Goal: Task Accomplishment & Management: Manage account settings

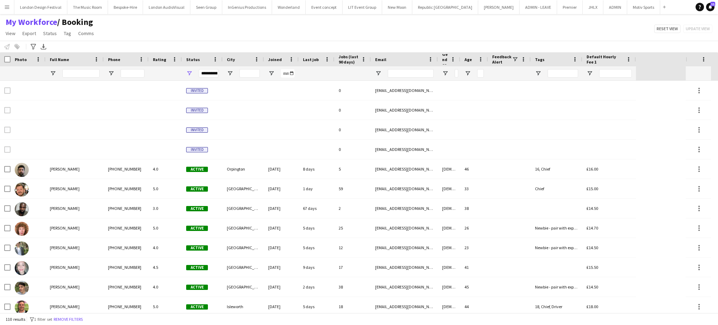
click at [342, 61] on span "Jobs (last 90 days)" at bounding box center [349, 59] width 20 height 11
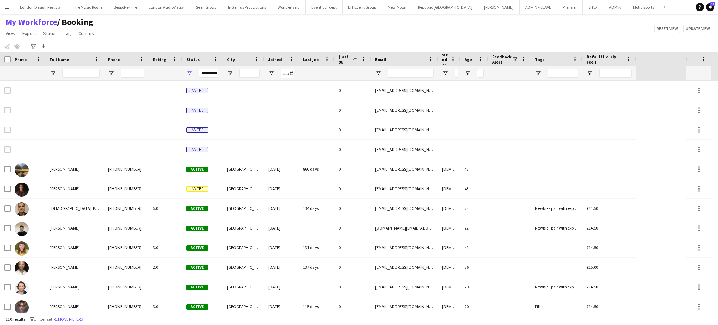
click at [342, 61] on span "Jobs (last 90 days)" at bounding box center [344, 59] width 11 height 21
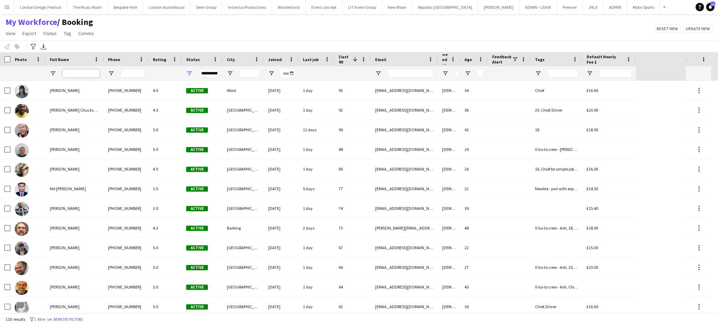
click at [85, 74] on input "Full Name Filter Input" at bounding box center [80, 73] width 37 height 8
type input "*"
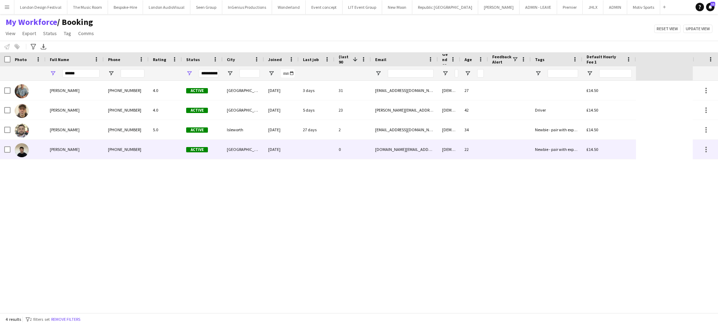
click at [295, 147] on div "30-09-2025" at bounding box center [281, 149] width 35 height 19
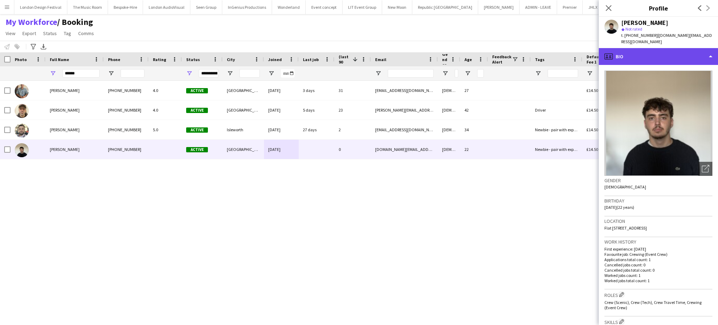
click at [685, 53] on div "profile Bio" at bounding box center [658, 56] width 119 height 17
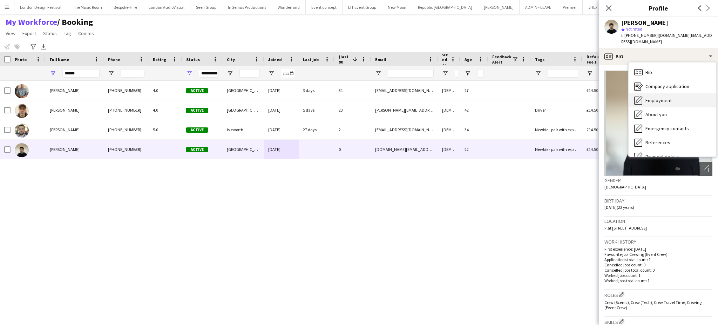
click at [688, 93] on div "Employment Employment" at bounding box center [673, 100] width 88 height 14
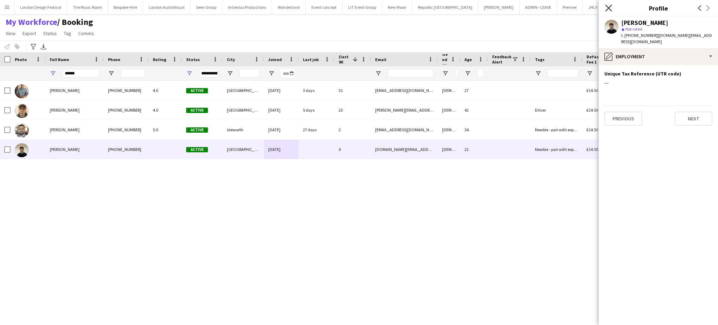
click at [607, 9] on icon at bounding box center [608, 8] width 7 height 7
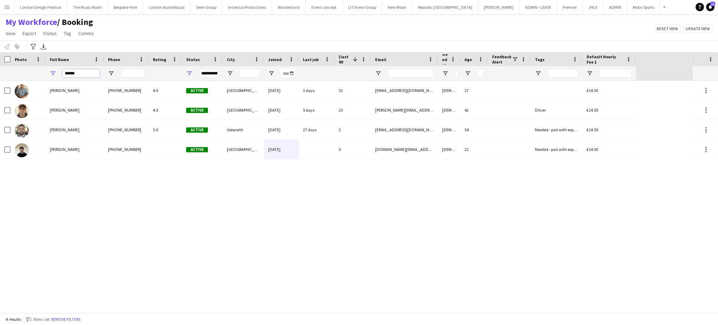
click at [86, 71] on input "******" at bounding box center [80, 73] width 37 height 8
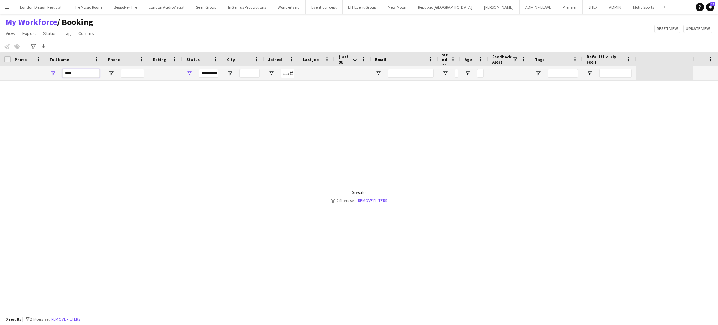
click at [89, 75] on input "****" at bounding box center [80, 73] width 37 height 8
type input "****"
click at [9, 10] on button "Menu" at bounding box center [7, 7] width 14 height 14
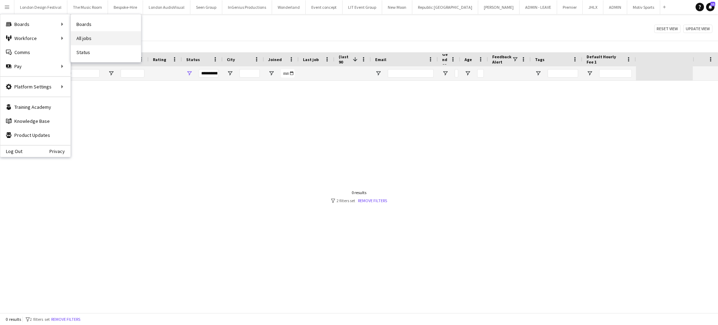
click at [79, 35] on link "All jobs" at bounding box center [106, 38] width 70 height 14
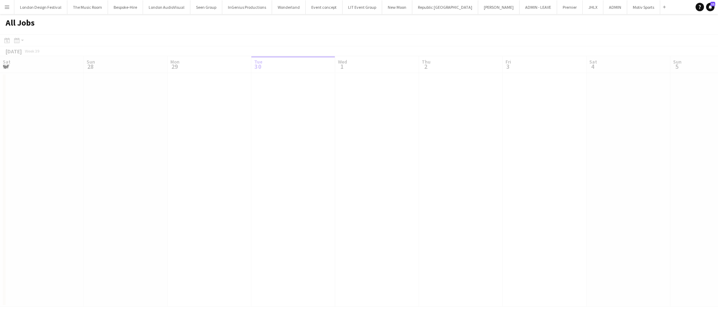
scroll to position [0, 167]
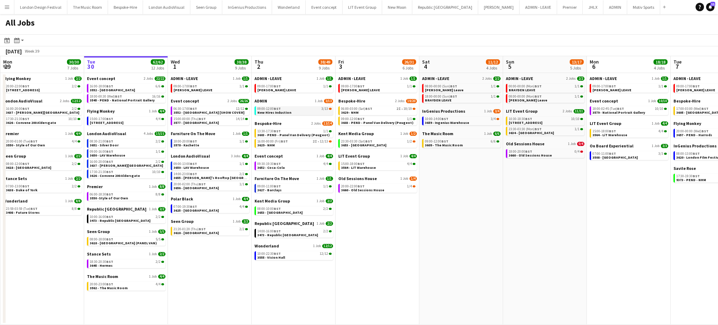
click at [284, 109] on div "09:00-12:00 BST 3/13" at bounding box center [294, 109] width 74 height 4
click at [7, 5] on app-icon "Menu" at bounding box center [7, 7] width 6 height 6
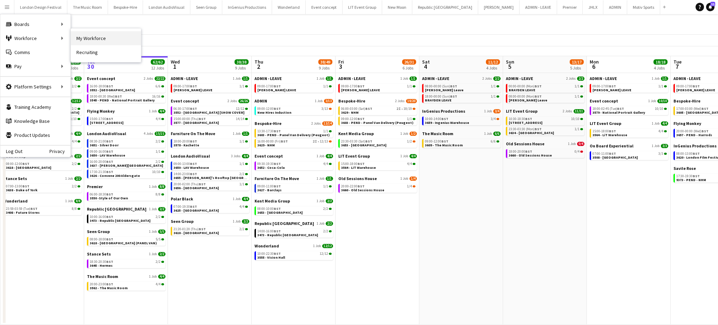
click at [82, 40] on link "My Workforce" at bounding box center [106, 38] width 70 height 14
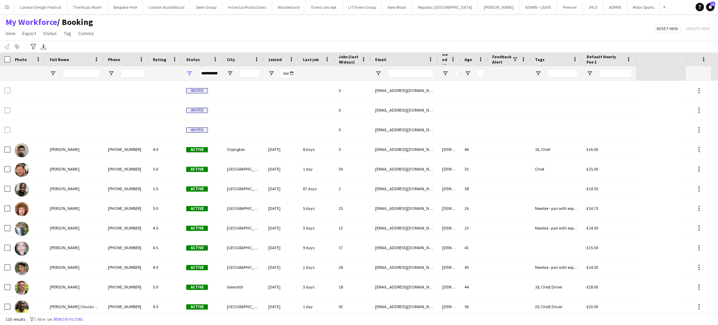
click at [272, 58] on span "Joined" at bounding box center [275, 59] width 14 height 5
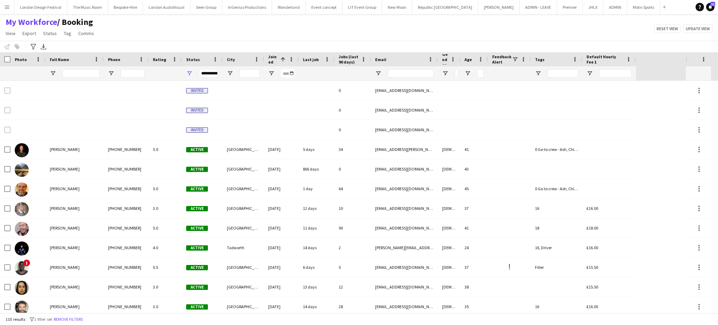
click at [272, 58] on span "Joined" at bounding box center [272, 59] width 9 height 11
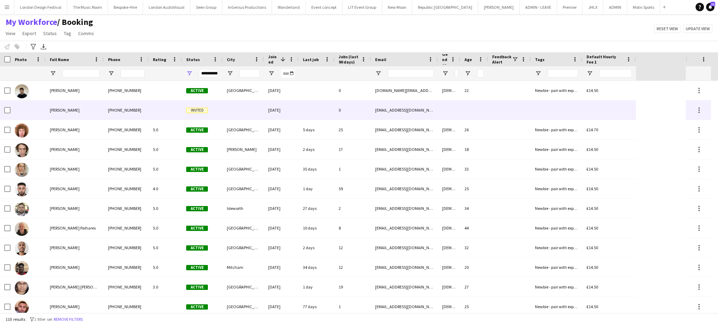
click at [115, 109] on div "+447548657709" at bounding box center [126, 109] width 45 height 19
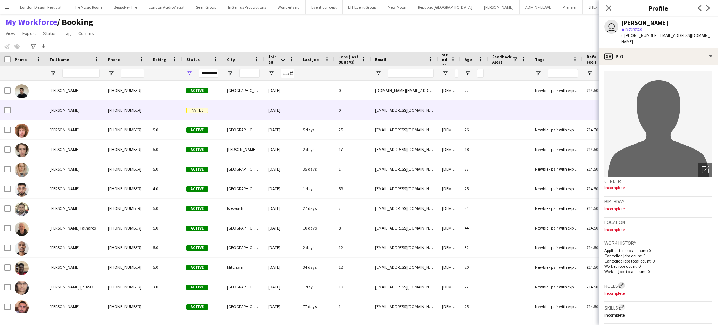
click at [621, 283] on app-icon "Edit crew company roles" at bounding box center [621, 285] width 5 height 5
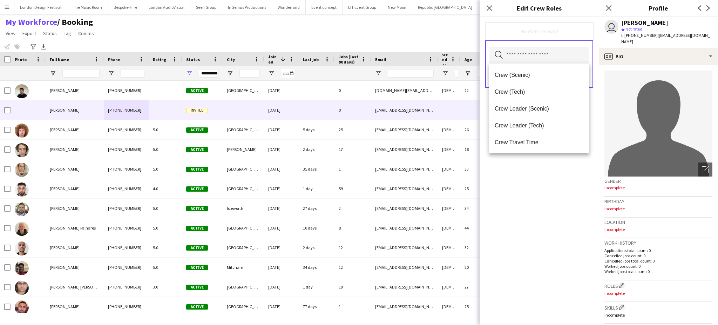
click at [546, 55] on input "text" at bounding box center [540, 56] width 100 height 18
click at [535, 78] on span "Crew (Scenic)" at bounding box center [539, 75] width 89 height 7
click at [532, 78] on span "Crew (Tech)" at bounding box center [539, 75] width 89 height 7
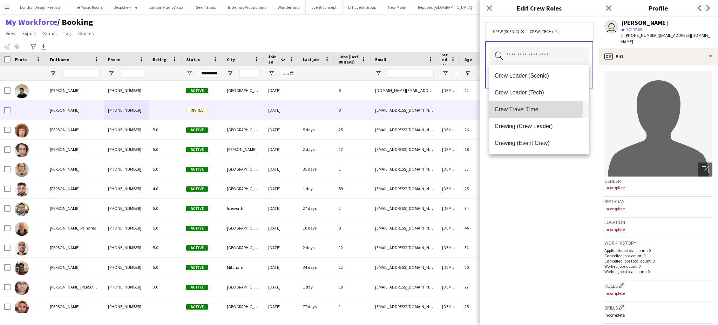
click at [531, 108] on span "Crew Travel Time" at bounding box center [539, 109] width 89 height 7
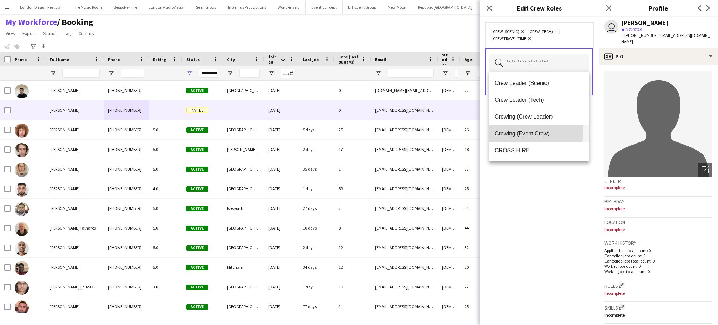
click at [535, 132] on span "Crewing (Event Crew)" at bounding box center [539, 133] width 89 height 7
click at [540, 202] on div "Crew (Scenic) Remove Crew (Tech) Remove Crew Travel Time Remove Crewing (Event …" at bounding box center [539, 171] width 119 height 308
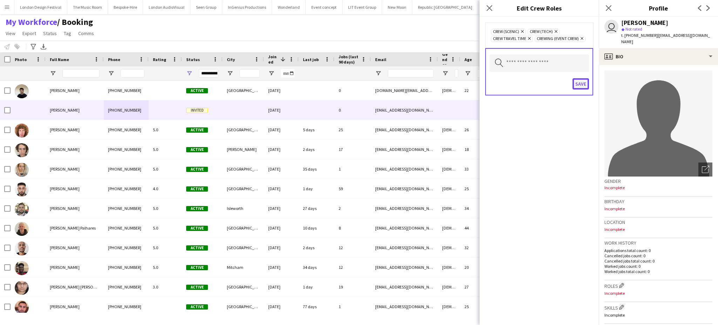
click at [580, 81] on button "Save" at bounding box center [581, 83] width 16 height 11
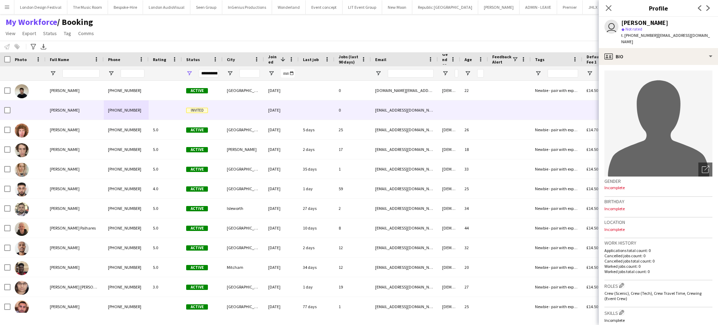
scroll to position [203, 0]
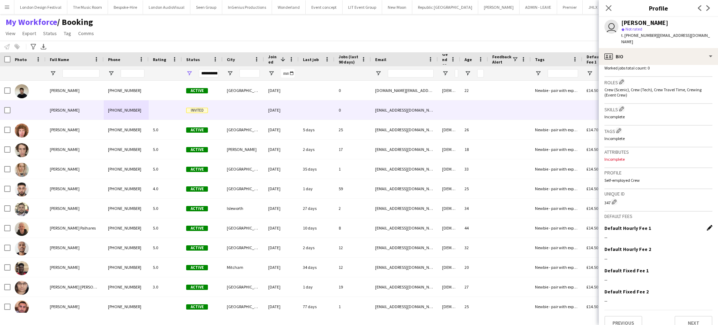
click at [707, 225] on app-icon "Edit this field" at bounding box center [710, 228] width 6 height 6
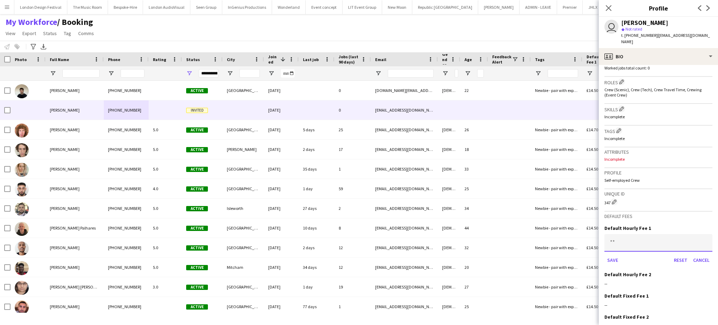
click at [673, 234] on input at bounding box center [659, 243] width 108 height 18
type input "******"
click at [605, 254] on button "Save" at bounding box center [613, 259] width 16 height 11
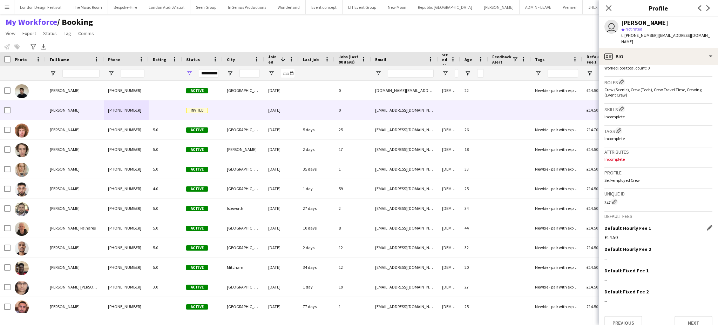
scroll to position [0, 0]
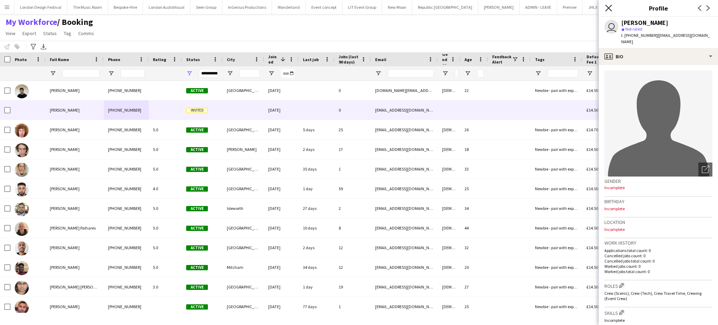
click at [609, 9] on icon "Close pop-in" at bounding box center [608, 8] width 7 height 7
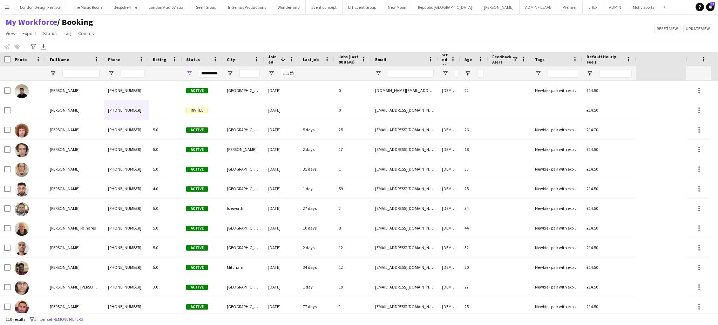
click at [274, 58] on span "Joined" at bounding box center [272, 59] width 9 height 11
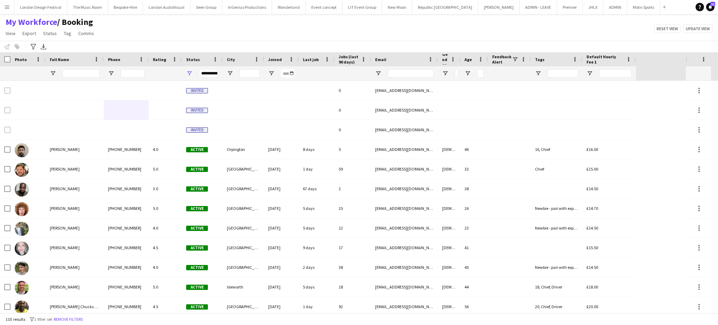
click at [273, 58] on span "Joined" at bounding box center [275, 59] width 14 height 5
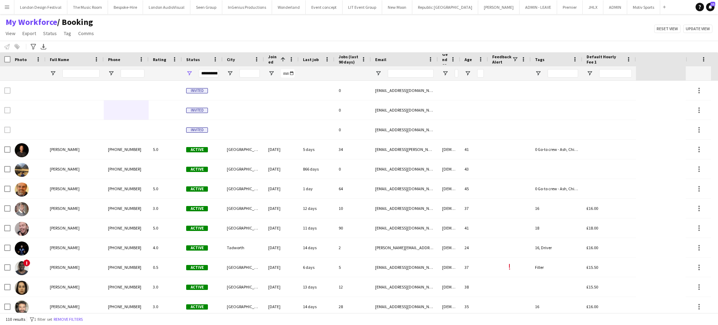
click at [273, 58] on span "Joined" at bounding box center [272, 59] width 9 height 11
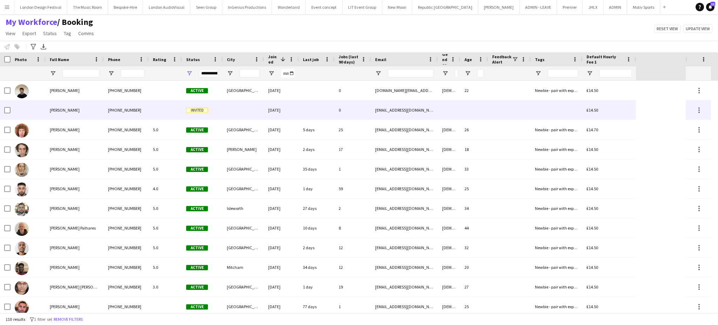
click at [200, 108] on span "Invited" at bounding box center [197, 110] width 22 height 5
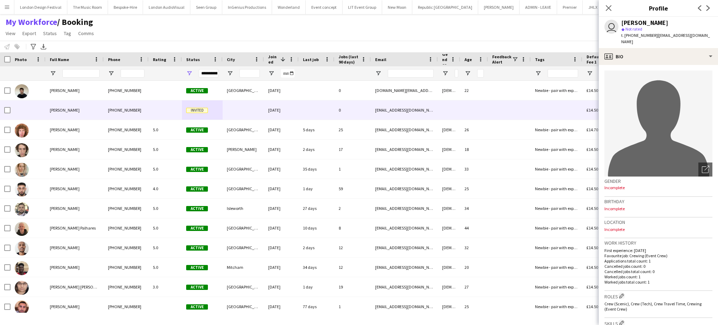
click at [6, 9] on app-icon "Menu" at bounding box center [7, 7] width 6 height 6
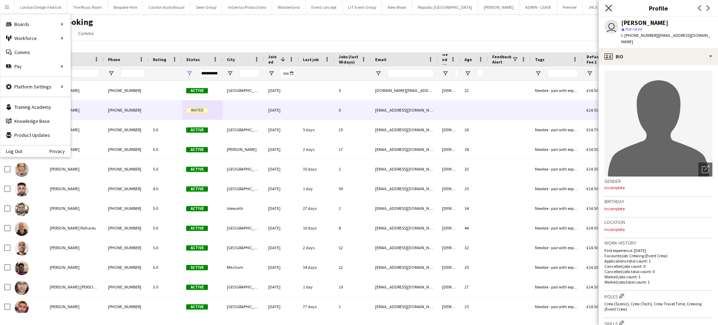
click at [608, 6] on icon "Close pop-in" at bounding box center [608, 8] width 7 height 7
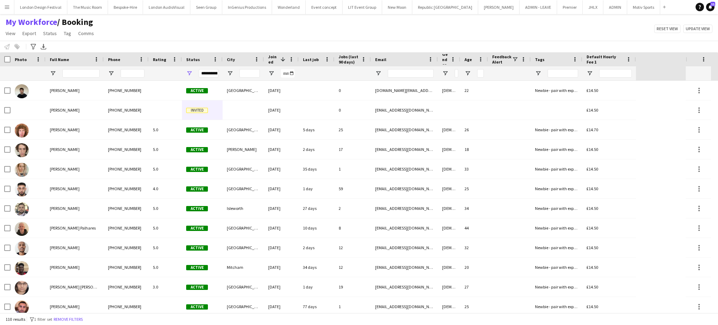
click at [5, 7] on app-icon "Menu" at bounding box center [7, 7] width 6 height 6
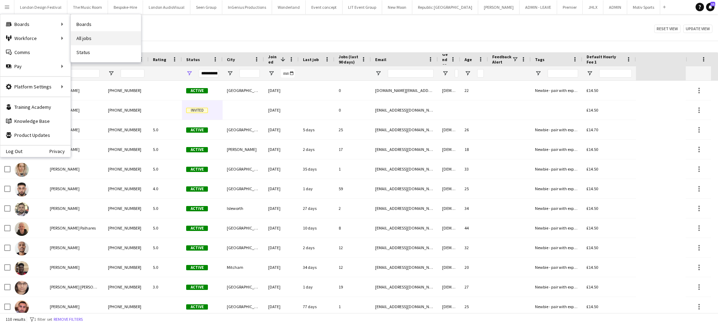
click at [84, 35] on link "All jobs" at bounding box center [106, 38] width 70 height 14
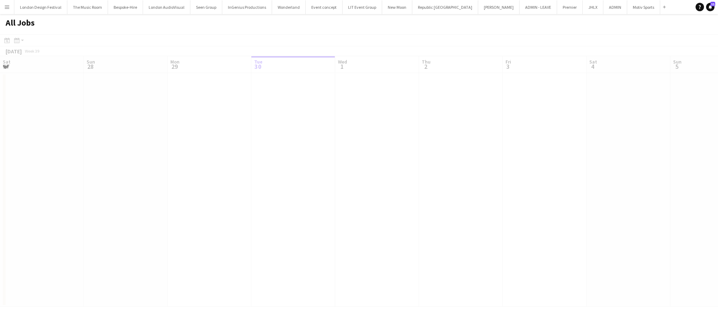
scroll to position [0, 167]
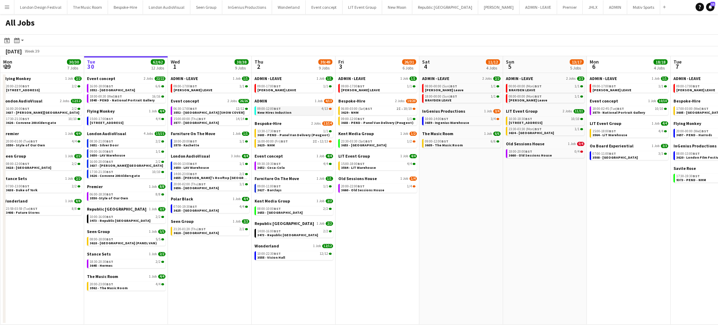
click at [302, 108] on div "09:00-12:00 BST 4/13" at bounding box center [294, 109] width 74 height 4
click at [304, 106] on link "09:00-12:00 BST 4/13 New Hires Induction" at bounding box center [294, 110] width 74 height 8
click at [8, 3] on button "Menu" at bounding box center [7, 7] width 14 height 14
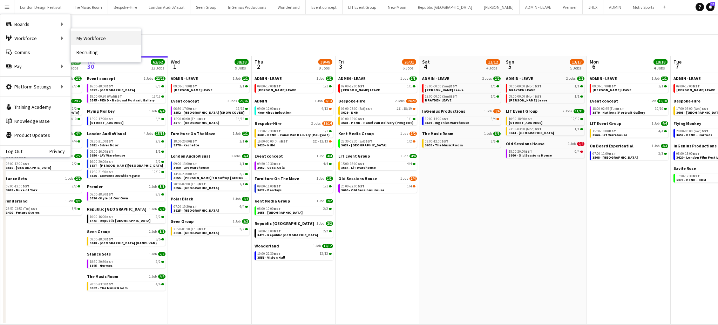
click at [84, 34] on link "My Workforce" at bounding box center [106, 38] width 70 height 14
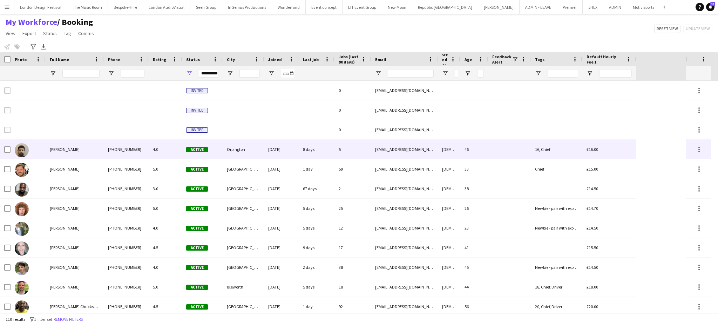
click at [317, 151] on div "8 days" at bounding box center [317, 149] width 36 height 19
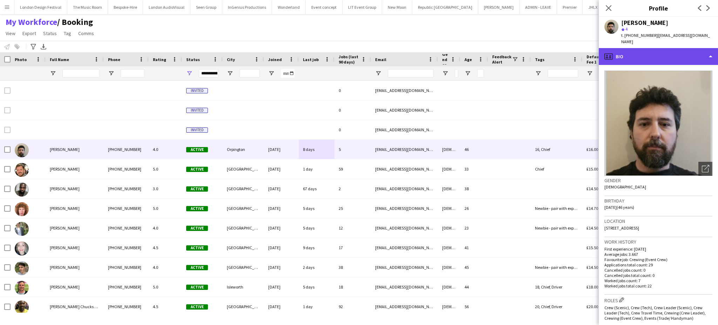
click at [687, 53] on div "profile Bio" at bounding box center [658, 56] width 119 height 17
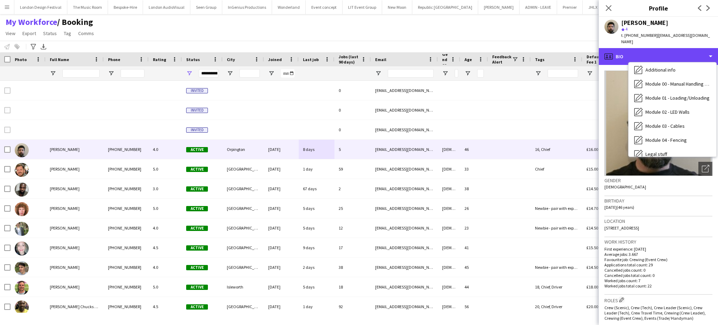
scroll to position [114, 0]
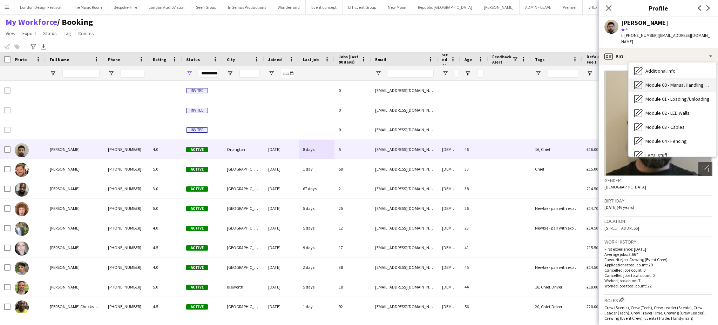
click at [667, 82] on span "Module 00 - Manual Handling & Induction" at bounding box center [678, 85] width 65 height 6
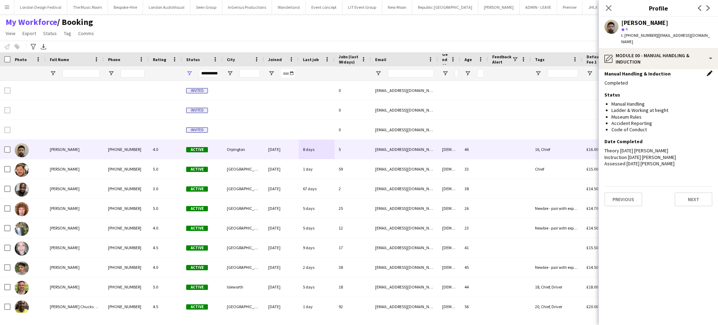
click at [710, 70] on app-icon "Edit this field" at bounding box center [710, 73] width 6 height 6
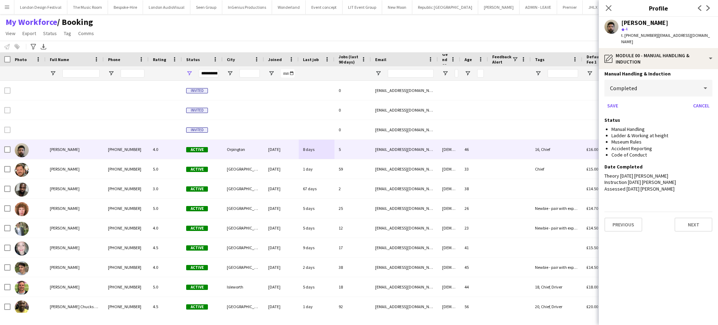
click at [683, 81] on div "Completed" at bounding box center [652, 88] width 94 height 17
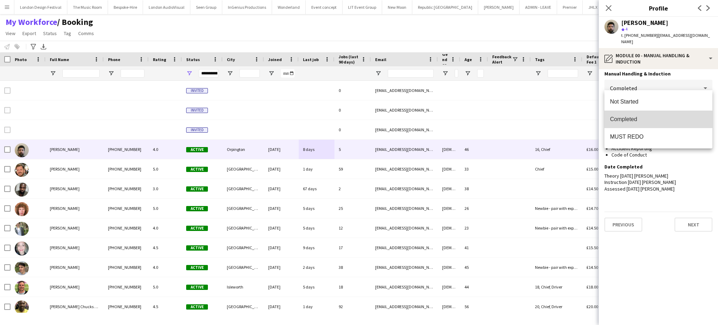
click at [632, 120] on span "Completed" at bounding box center [658, 119] width 97 height 7
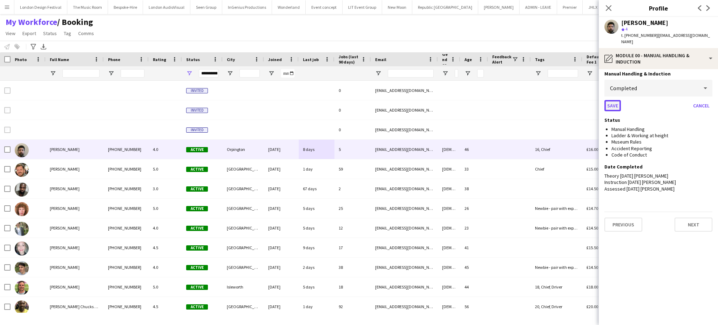
click at [612, 100] on button "Save" at bounding box center [613, 105] width 16 height 11
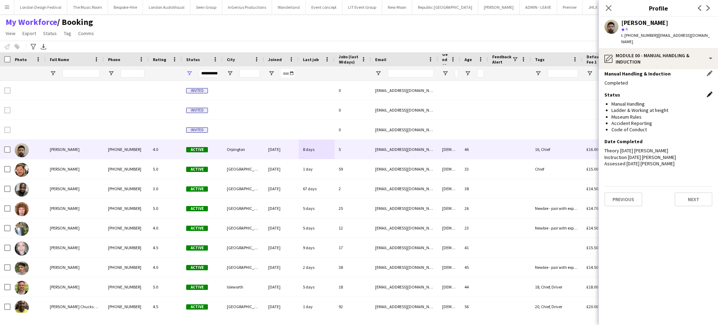
click at [709, 92] on app-icon "Edit this field" at bounding box center [710, 95] width 6 height 6
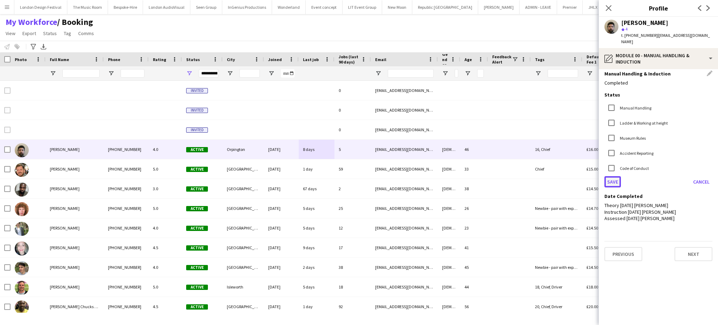
click at [615, 176] on button "Save" at bounding box center [613, 181] width 16 height 11
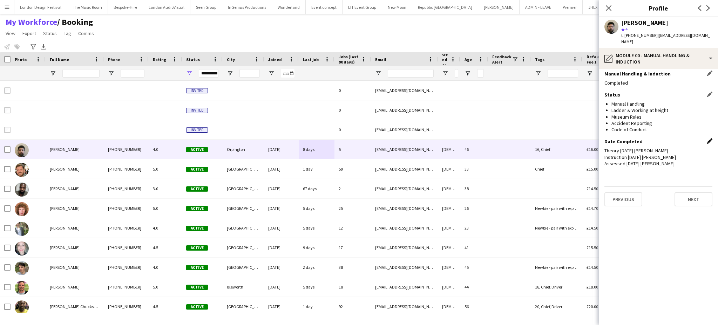
click at [707, 138] on app-icon "Edit this field" at bounding box center [710, 141] width 6 height 6
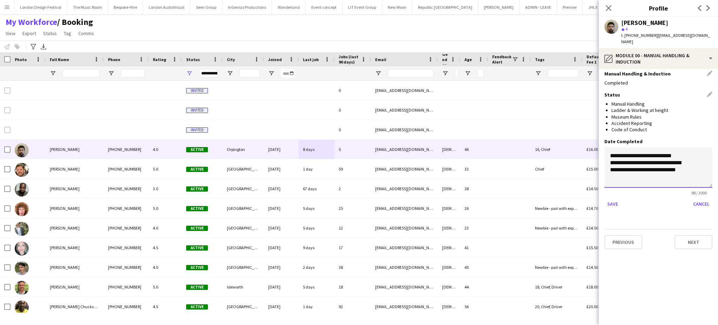
drag, startPoint x: 610, startPoint y: 150, endPoint x: 697, endPoint y: 150, distance: 87.0
click at [697, 150] on textarea "**********" at bounding box center [659, 167] width 108 height 40
click at [614, 157] on textarea "**********" at bounding box center [659, 167] width 108 height 40
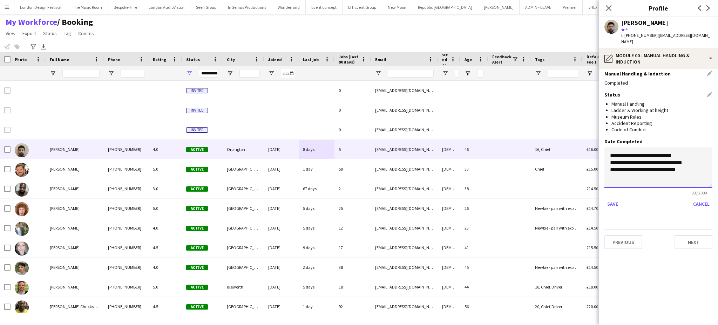
click at [620, 164] on textarea "**********" at bounding box center [659, 167] width 108 height 40
click at [614, 198] on button "Save" at bounding box center [613, 203] width 16 height 11
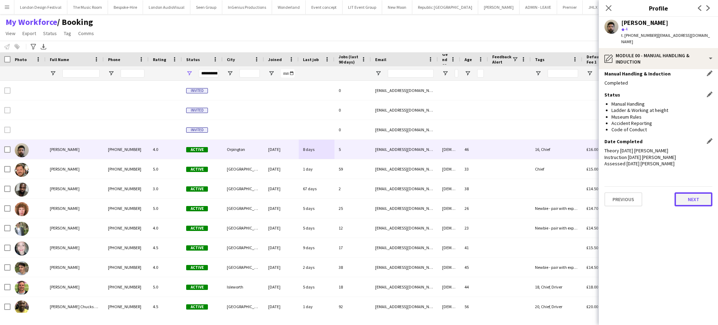
click at [686, 193] on button "Next" at bounding box center [694, 199] width 38 height 14
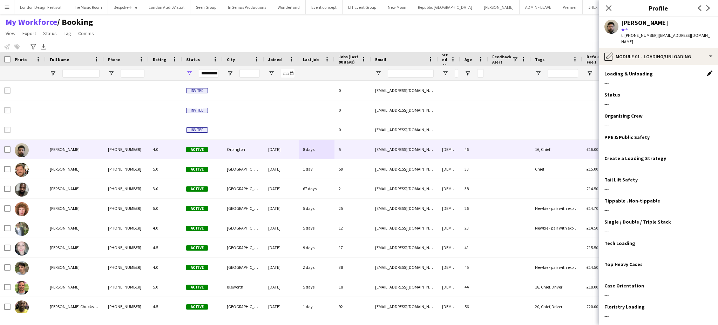
click at [707, 70] on app-icon "Edit this field" at bounding box center [710, 73] width 6 height 6
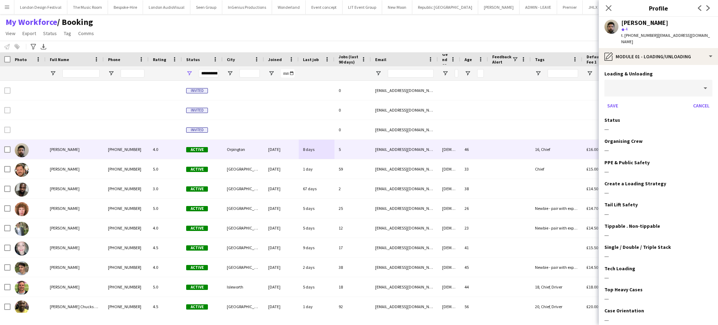
click at [672, 85] on div at bounding box center [652, 88] width 94 height 17
click at [712, 136] on div at bounding box center [359, 162] width 718 height 325
click at [699, 100] on button "Cancel" at bounding box center [702, 105] width 22 height 11
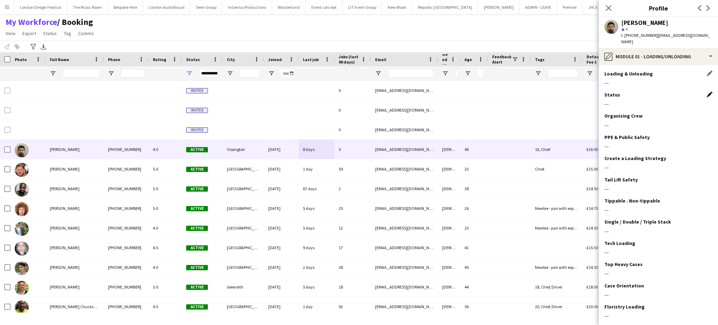
click at [707, 92] on app-icon "Edit this field" at bounding box center [710, 95] width 6 height 6
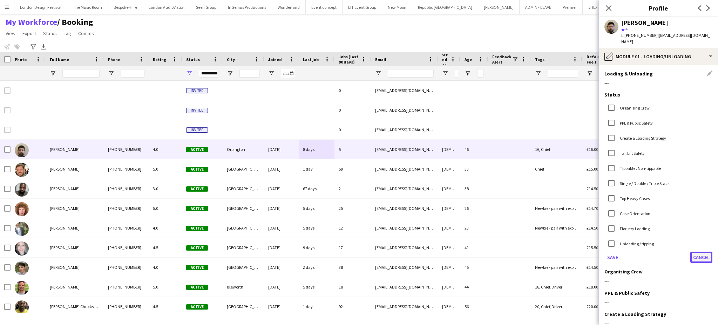
click at [691, 251] on button "Cancel" at bounding box center [702, 256] width 22 height 11
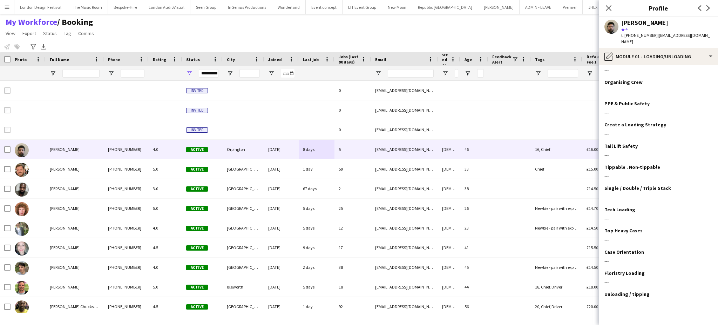
scroll to position [34, 0]
click at [707, 78] on app-icon "Edit this field" at bounding box center [710, 81] width 6 height 6
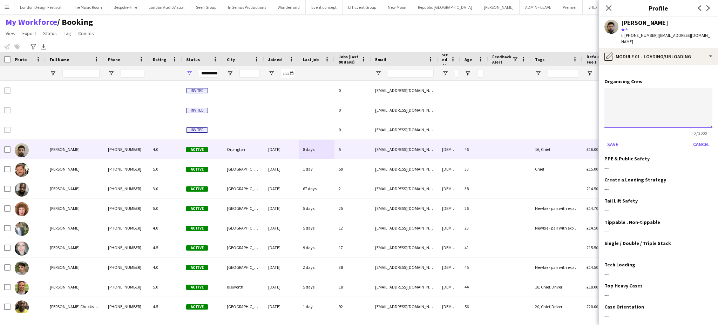
click at [653, 98] on textarea at bounding box center [659, 108] width 108 height 40
type textarea "**********"
click at [614, 140] on button "Save" at bounding box center [613, 144] width 16 height 11
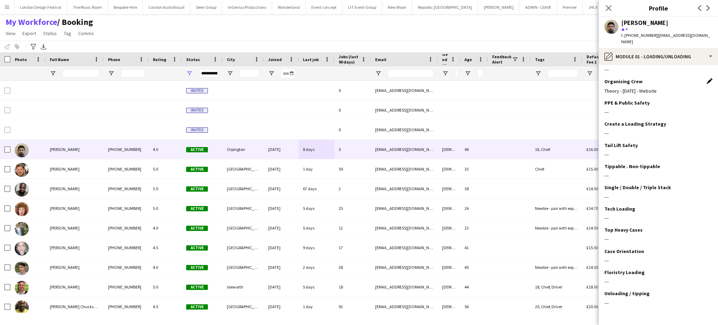
click at [707, 78] on app-icon "Edit this field" at bounding box center [710, 81] width 6 height 6
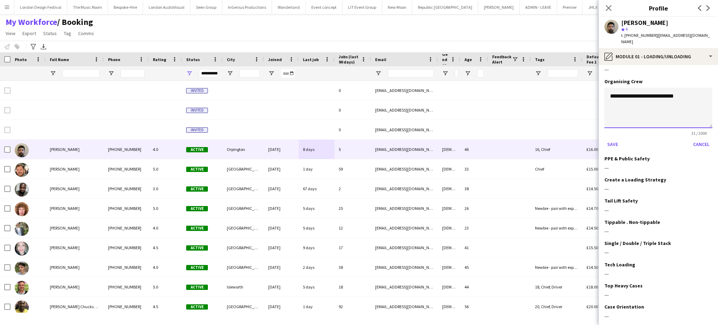
click at [674, 90] on textarea "**********" at bounding box center [659, 108] width 108 height 40
click at [614, 139] on button "Save" at bounding box center [613, 144] width 16 height 11
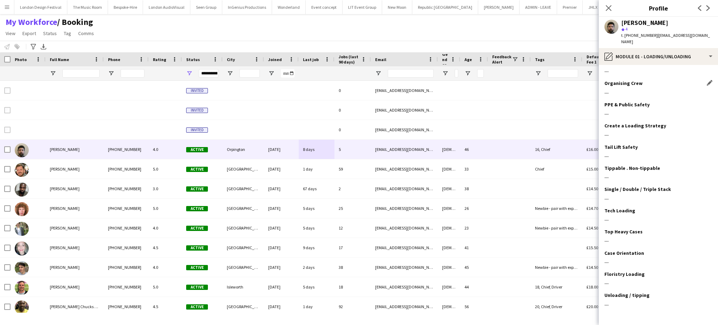
scroll to position [0, 0]
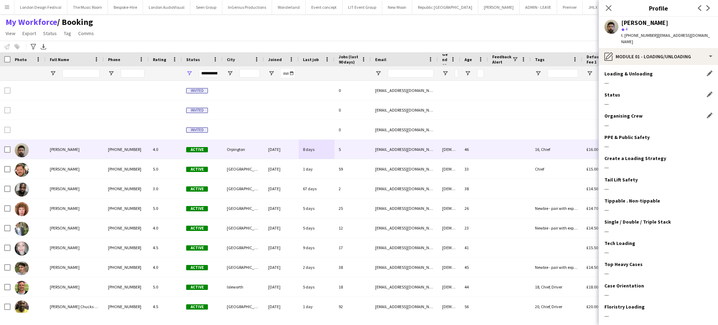
click at [702, 92] on div "Status Edit this field" at bounding box center [659, 95] width 108 height 6
click at [707, 92] on app-icon "Edit this field" at bounding box center [710, 95] width 6 height 6
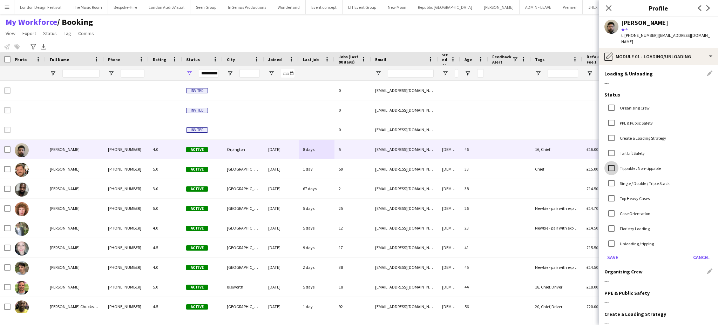
click at [609, 199] on div "Organising Crew PPE & Public Safety Create a Loading Strategy Tail Lift Safety …" at bounding box center [659, 176] width 108 height 151
click at [691, 251] on button "Cancel" at bounding box center [702, 256] width 22 height 11
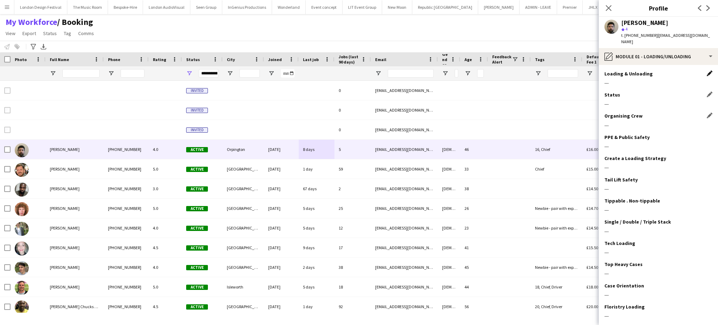
click at [707, 70] on app-icon "Edit this field" at bounding box center [710, 73] width 6 height 6
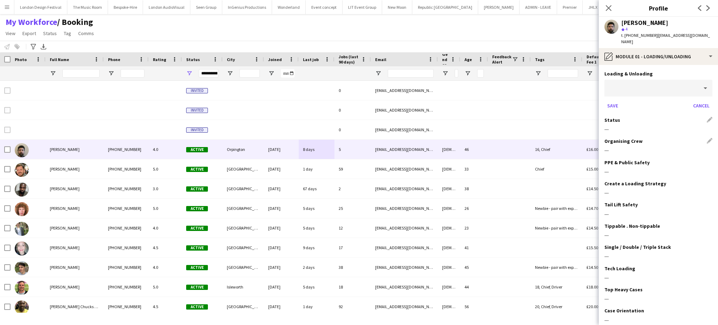
click at [656, 87] on div at bounding box center [652, 88] width 94 height 17
click at [718, 102] on div at bounding box center [359, 162] width 718 height 325
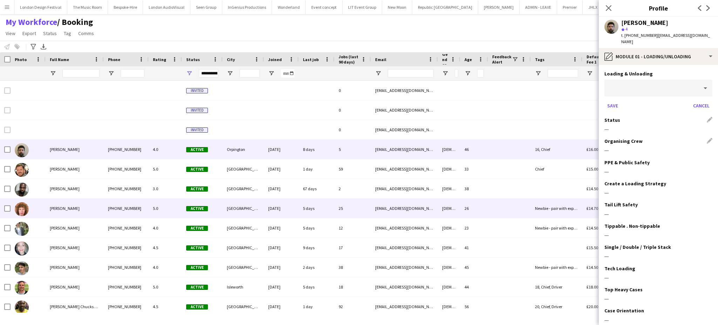
click at [164, 214] on div "5.0" at bounding box center [165, 208] width 33 height 19
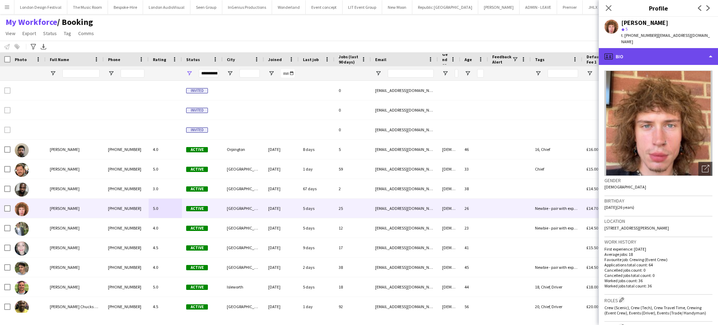
click at [685, 48] on div "profile Bio" at bounding box center [658, 56] width 119 height 17
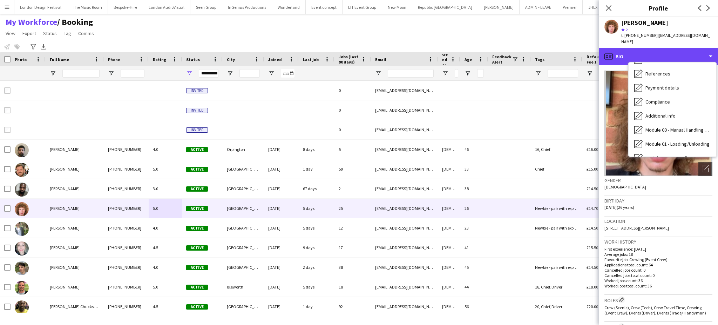
scroll to position [82, 0]
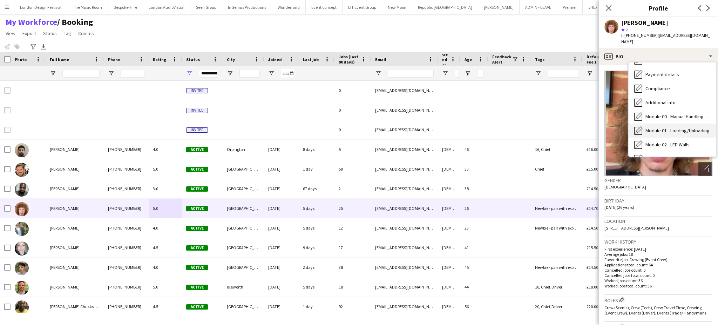
click at [688, 127] on span "Module 01 - Loading/Unloading" at bounding box center [678, 130] width 64 height 6
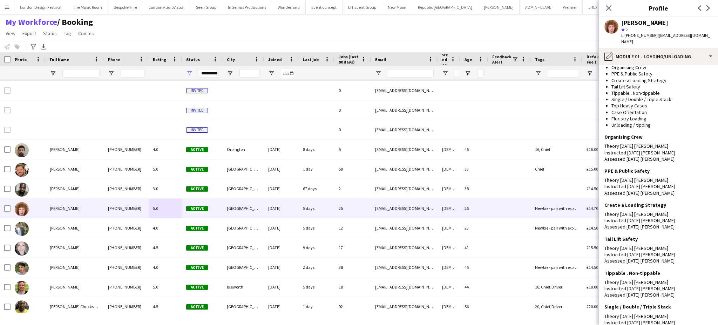
scroll to position [0, 0]
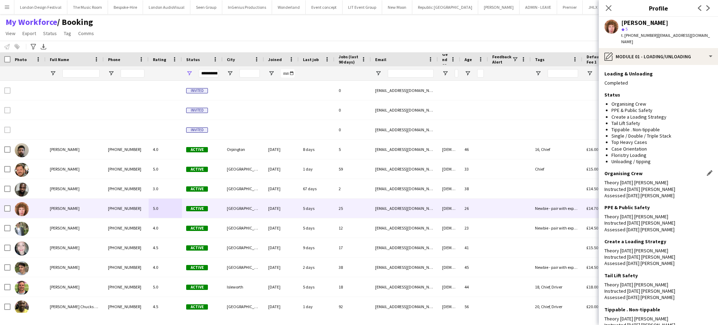
drag, startPoint x: 692, startPoint y: 61, endPoint x: 691, endPoint y: 191, distance: 129.8
click at [691, 191] on app-section-data-types "Loading & Unloading Edit this field Completed Status Edit this field Organising…" at bounding box center [658, 195] width 119 height 260
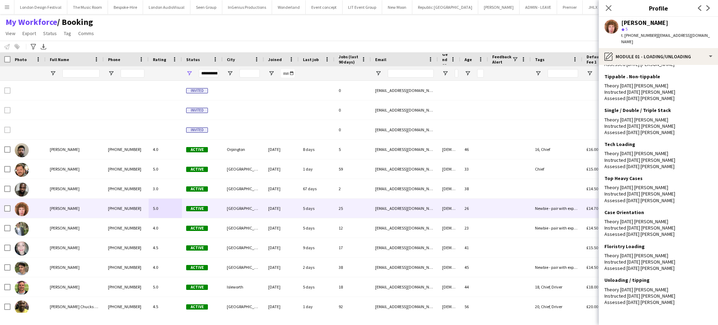
scroll to position [251, 0]
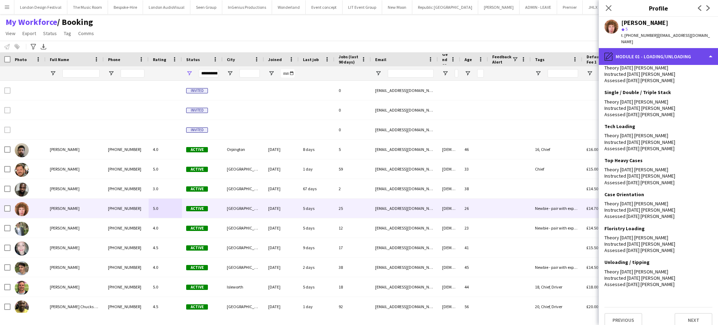
click at [680, 48] on div "pencil4 Module 01 - Loading/Unloading" at bounding box center [658, 56] width 119 height 17
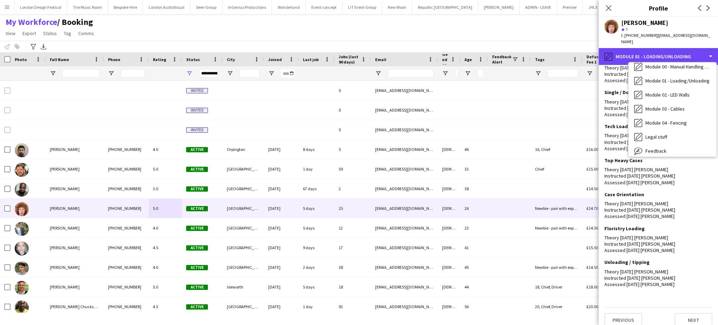
scroll to position [150, 0]
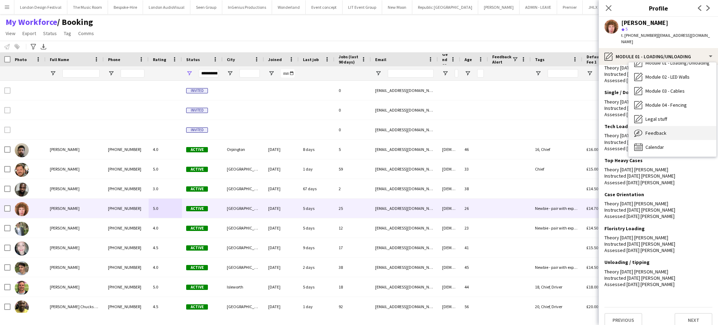
click at [687, 126] on div "Feedback Feedback" at bounding box center [673, 133] width 88 height 14
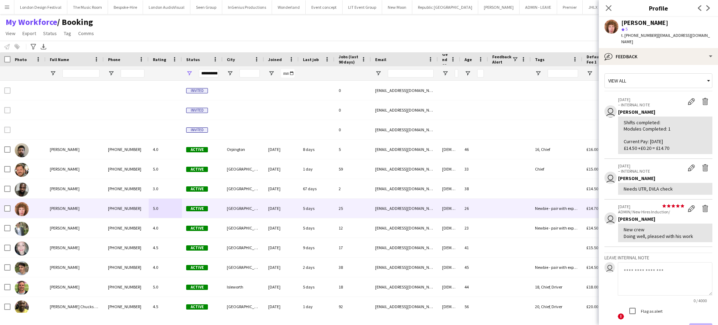
click at [644, 132] on div "Shifts completed: Modules Completed: 1 Current Pay: 17/09/2025 £14.50 +£0.20 = …" at bounding box center [665, 135] width 83 height 32
drag, startPoint x: 625, startPoint y: 116, endPoint x: 661, endPoint y: 117, distance: 36.5
click at [661, 119] on div "Shifts completed: Modules Completed: 1 Current Pay: 17/09/2025 £14.50 +£0.20 = …" at bounding box center [665, 135] width 83 height 32
click at [665, 119] on div "Shifts completed: Modules Completed: 1 Current Pay: 17/09/2025 £14.50 +£0.20 = …" at bounding box center [665, 135] width 83 height 32
drag, startPoint x: 650, startPoint y: 136, endPoint x: 675, endPoint y: 137, distance: 25.6
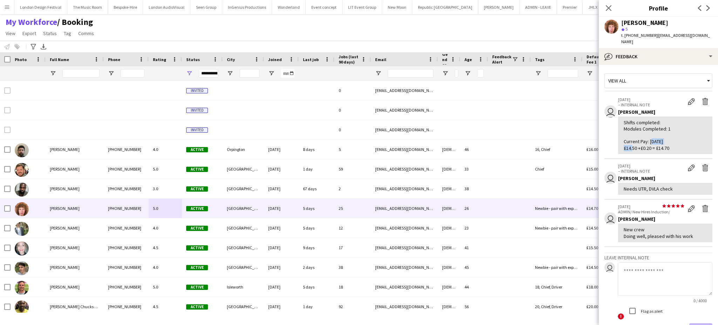
click at [675, 137] on div "Shifts completed: Modules Completed: 1 Current Pay: 17/09/2025 £14.50 +£0.20 = …" at bounding box center [665, 135] width 83 height 32
drag, startPoint x: 668, startPoint y: 142, endPoint x: 657, endPoint y: 139, distance: 12.0
click at [657, 139] on div "Shifts completed: Modules Completed: 1 Current Pay: 17/09/2025 £14.50 +£0.20 = …" at bounding box center [665, 135] width 83 height 32
click at [653, 135] on div "Shifts completed: Modules Completed: 1 Current Pay: 17/09/2025 £14.50 +£0.20 = …" at bounding box center [665, 135] width 83 height 32
click at [343, 11] on button "LIT Event Group Close" at bounding box center [363, 7] width 40 height 14
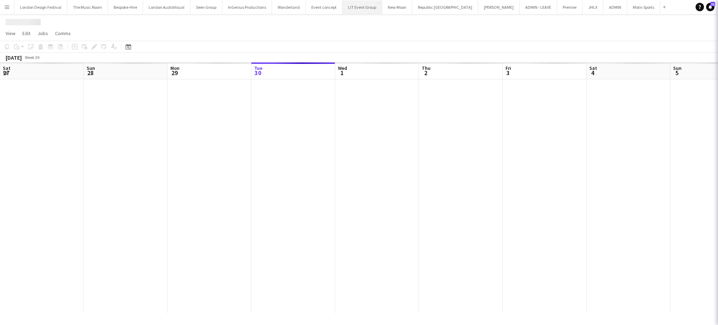
scroll to position [0, 167]
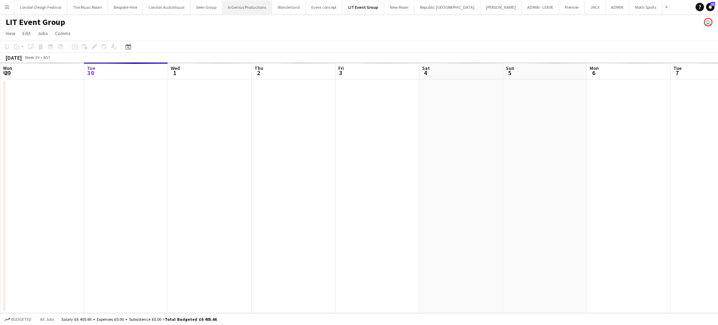
click at [245, 5] on button "InGenius Productions Close" at bounding box center [247, 7] width 50 height 14
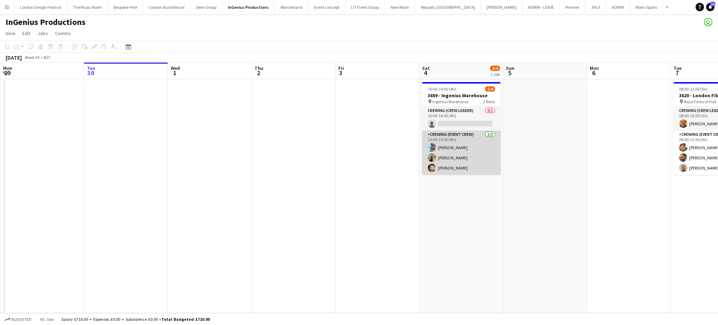
click at [451, 144] on app-card-role "Crewing (Event Crew) 3/3 10:00-14:00 (4h) Liam Kinsella Stephon Johnson John Vi…" at bounding box center [461, 152] width 79 height 44
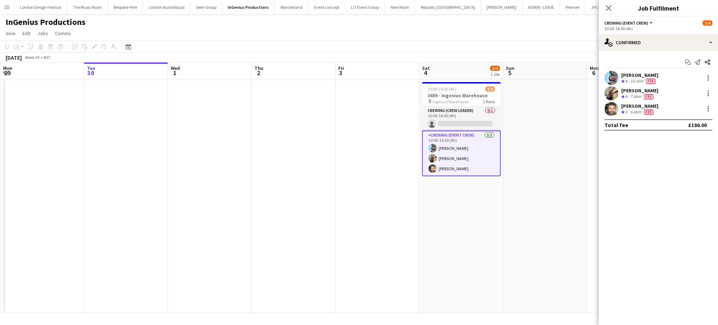
click at [666, 73] on div "Liam Kinsella Crew rating 4 10.1km Fee" at bounding box center [658, 78] width 119 height 14
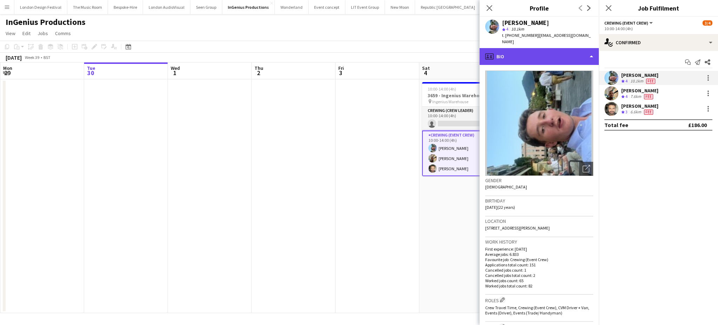
click at [576, 48] on div "profile Bio" at bounding box center [539, 56] width 119 height 17
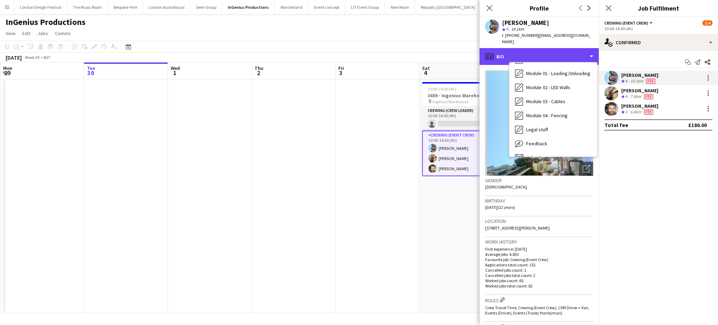
scroll to position [150, 0]
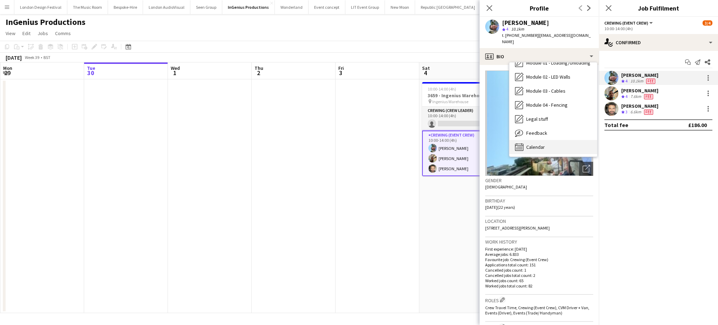
click at [552, 142] on div "Calendar Calendar" at bounding box center [554, 147] width 88 height 14
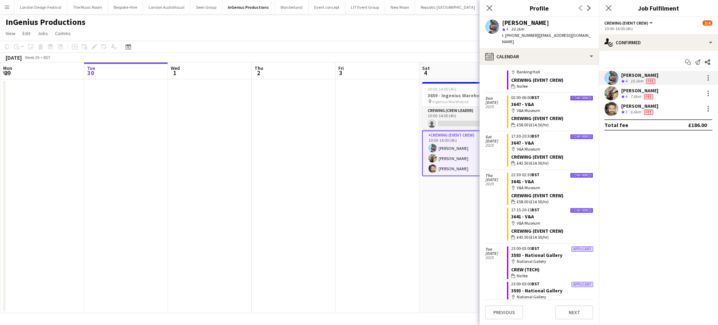
scroll to position [424, 0]
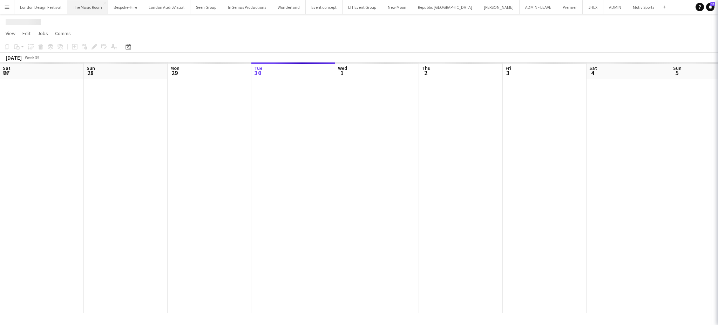
scroll to position [0, 167]
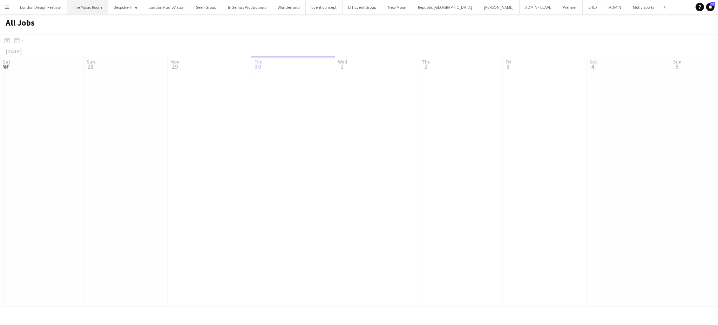
scroll to position [0, 167]
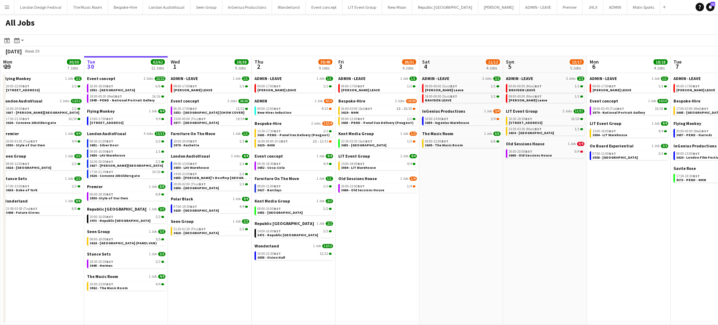
click at [9, 5] on app-icon "Menu" at bounding box center [7, 7] width 6 height 6
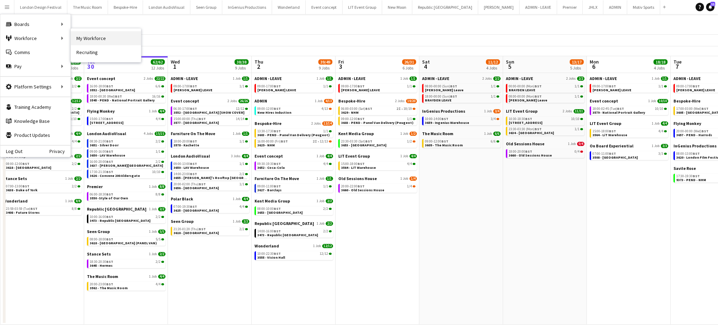
click at [79, 38] on link "My Workforce" at bounding box center [106, 38] width 70 height 14
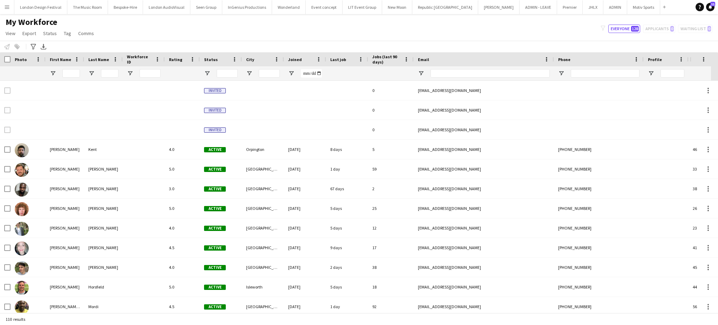
type input "**********"
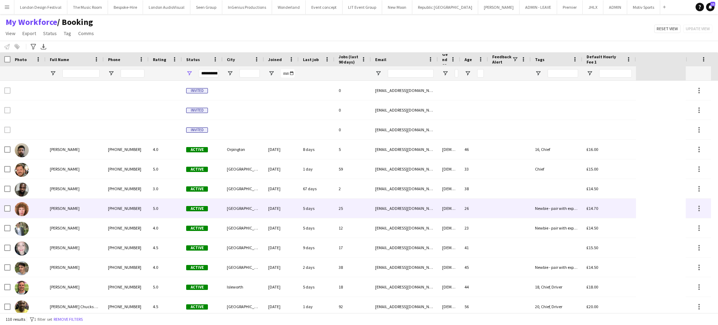
click at [116, 202] on div "+447856772665" at bounding box center [126, 208] width 45 height 19
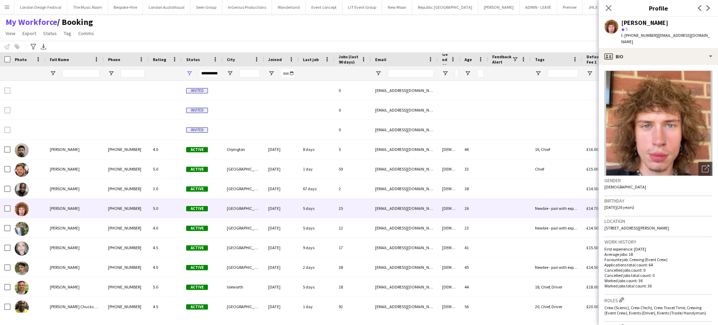
scroll to position [233, 0]
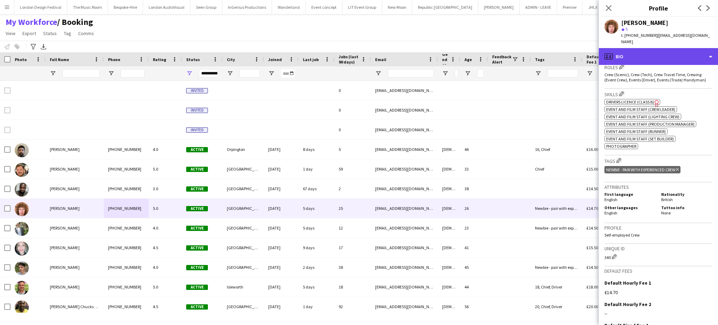
click at [687, 54] on div "profile Bio" at bounding box center [658, 56] width 119 height 17
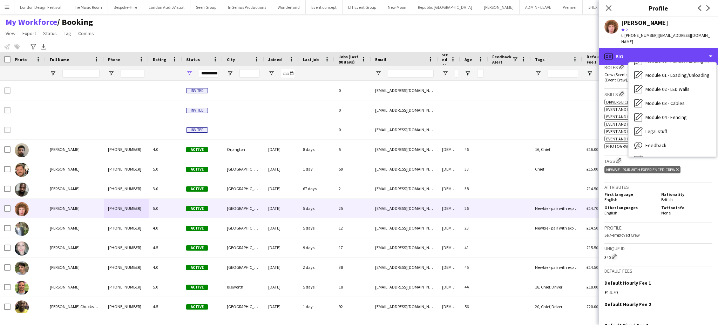
scroll to position [150, 0]
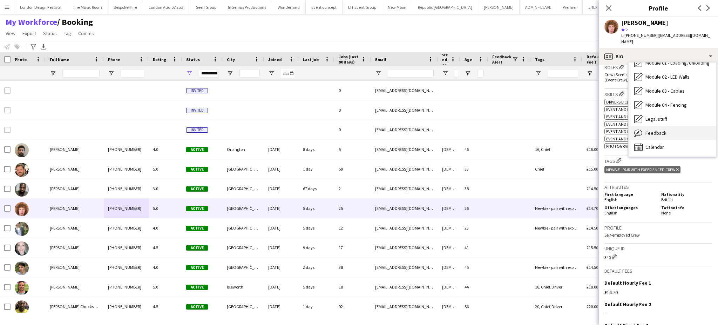
click at [687, 126] on div "Feedback Feedback" at bounding box center [673, 133] width 88 height 14
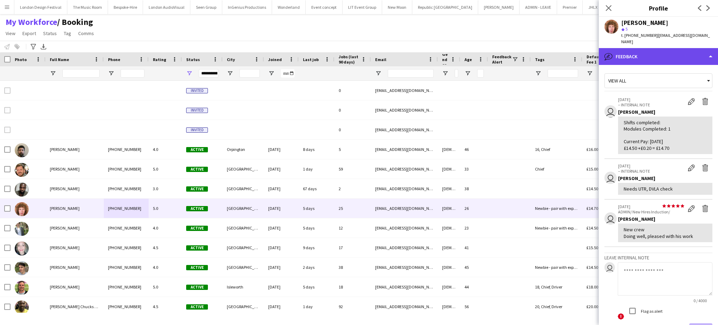
click at [687, 49] on div "bubble-pencil Feedback" at bounding box center [658, 56] width 119 height 17
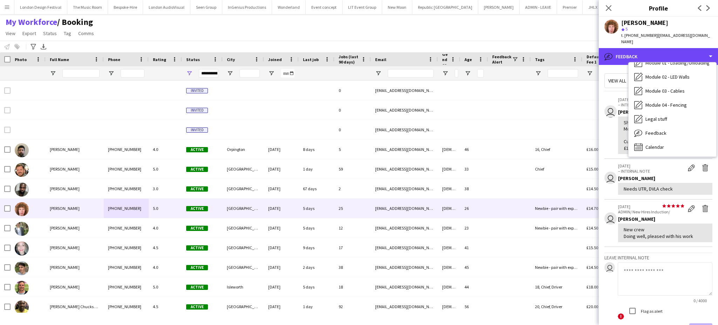
scroll to position [68, 0]
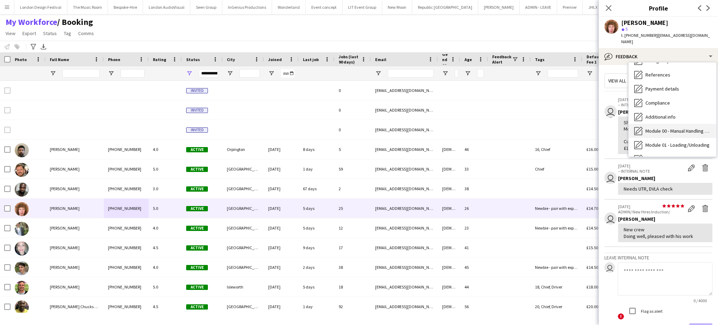
click at [685, 124] on div "Module 00 - Manual Handling & Induction Module 00 - Manual Handling & Induction" at bounding box center [673, 131] width 88 height 14
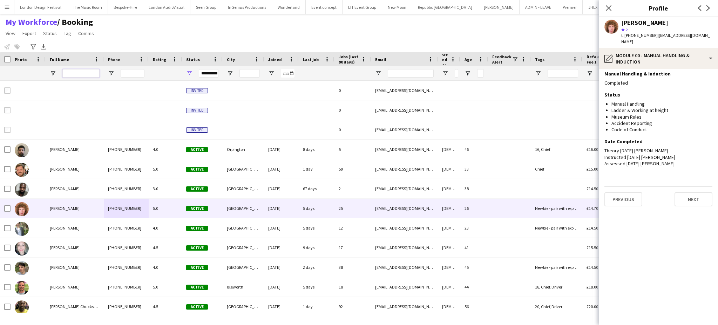
click at [87, 73] on input "Full Name Filter Input" at bounding box center [80, 73] width 37 height 8
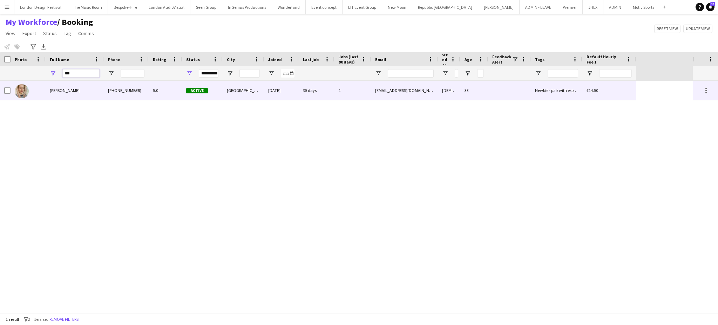
type input "***"
click at [126, 89] on div "+447858258729" at bounding box center [126, 90] width 45 height 19
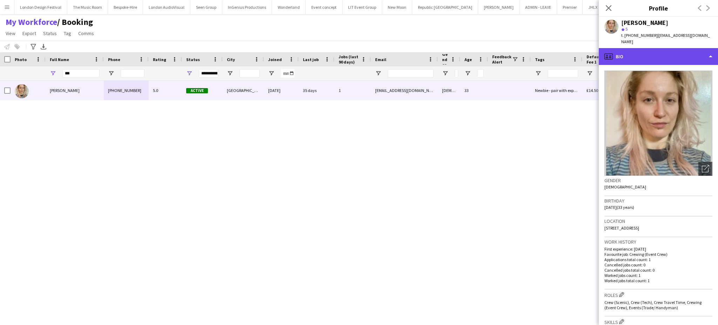
click at [699, 48] on div "profile Bio" at bounding box center [658, 56] width 119 height 17
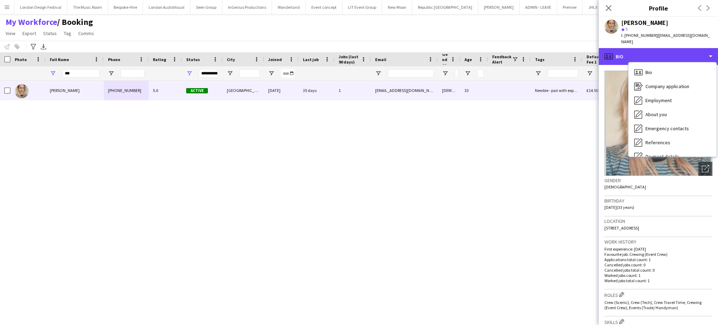
scroll to position [82, 0]
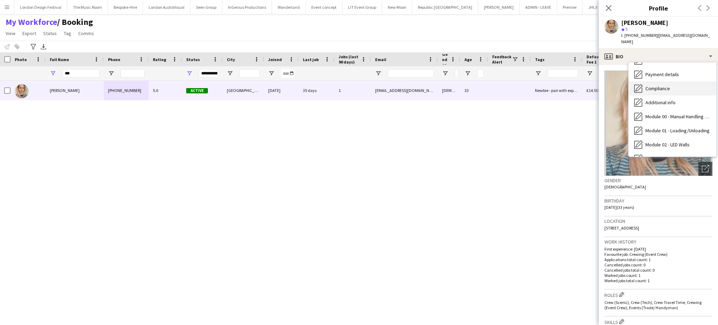
click at [668, 85] on span "Compliance" at bounding box center [658, 88] width 25 height 6
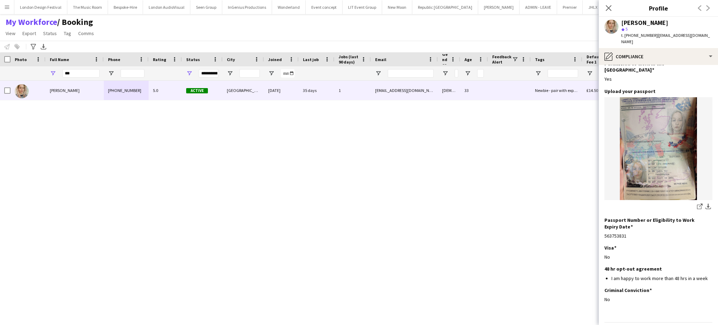
scroll to position [47, 0]
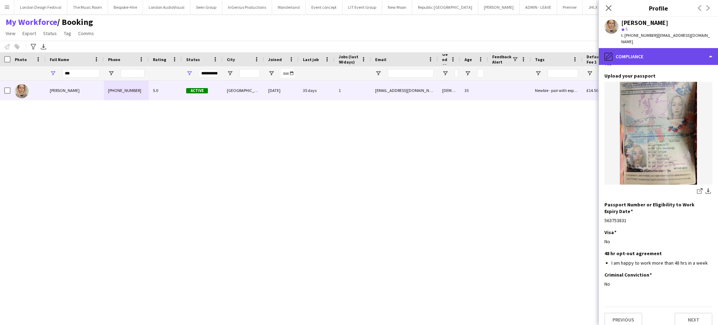
click at [687, 53] on div "pencil4 Compliance" at bounding box center [658, 56] width 119 height 17
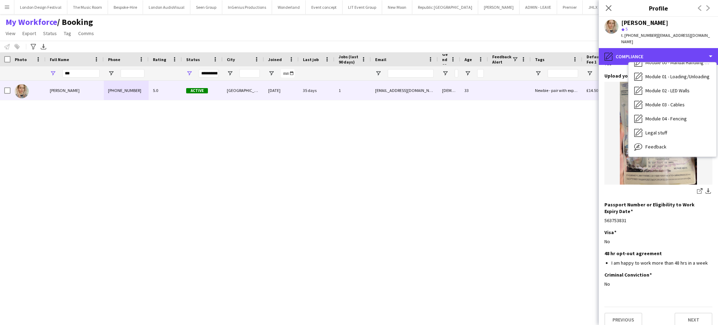
scroll to position [150, 0]
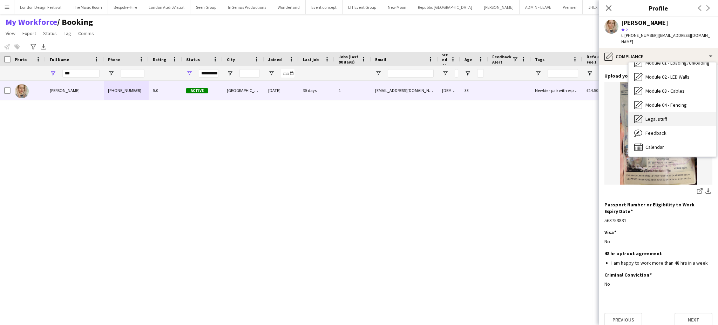
click at [668, 112] on div "Legal stuff Legal stuff" at bounding box center [673, 119] width 88 height 14
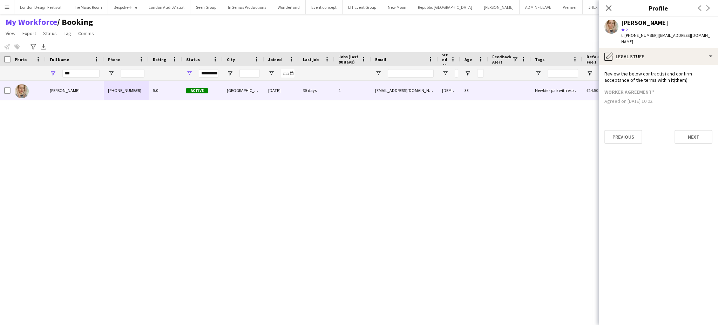
click at [497, 187] on div "Bryony Neylan-Francis +447858258729 5.0 Active London 26-08-2025 35 days 1 b.ne…" at bounding box center [346, 197] width 693 height 232
click at [637, 130] on button "Previous" at bounding box center [624, 137] width 38 height 14
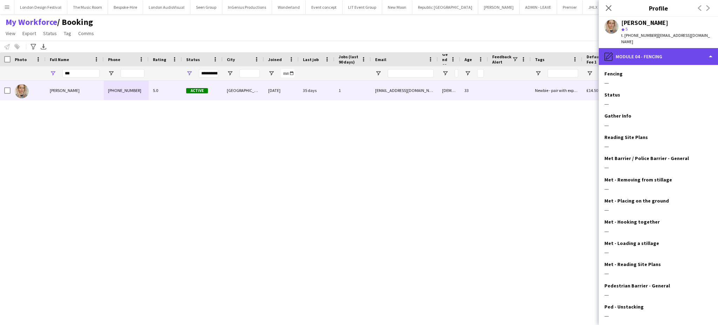
click at [691, 49] on div "pencil4 Module 04 - Fencing" at bounding box center [658, 56] width 119 height 17
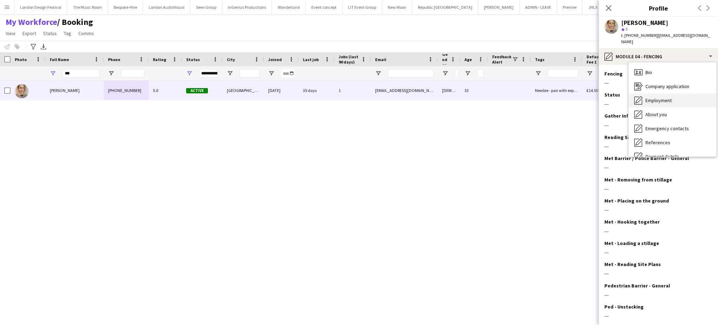
click at [676, 95] on div "Employment Employment" at bounding box center [673, 100] width 88 height 14
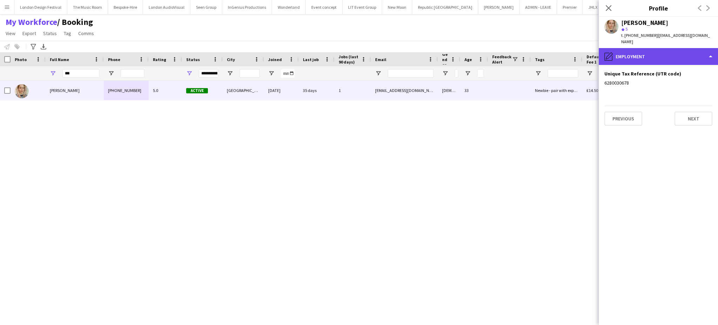
click at [687, 50] on div "pencil4 Employment" at bounding box center [658, 56] width 119 height 17
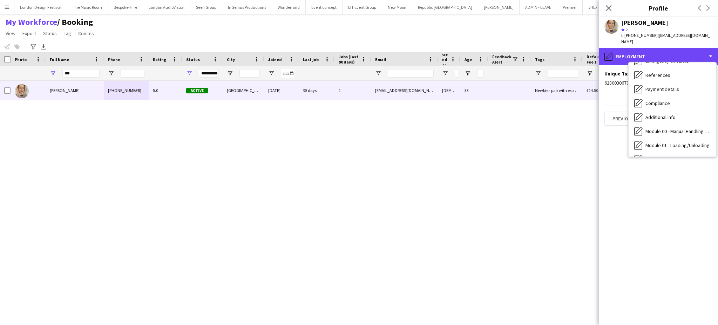
scroll to position [82, 0]
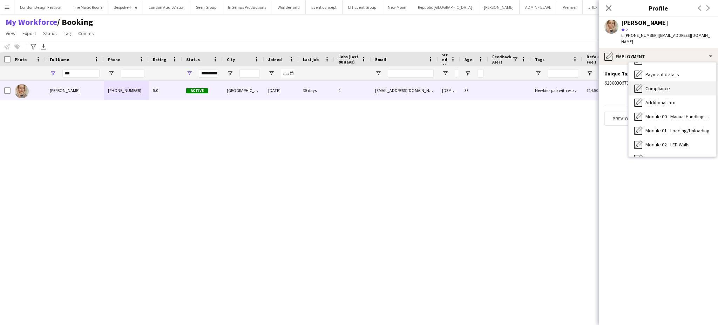
click at [680, 81] on div "Compliance Compliance" at bounding box center [673, 88] width 88 height 14
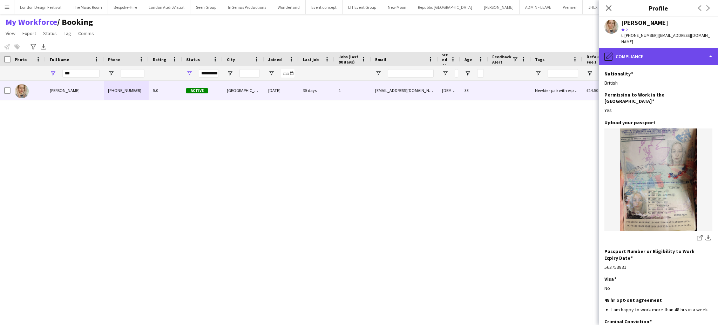
click at [685, 55] on div "pencil4 Compliance" at bounding box center [658, 56] width 119 height 17
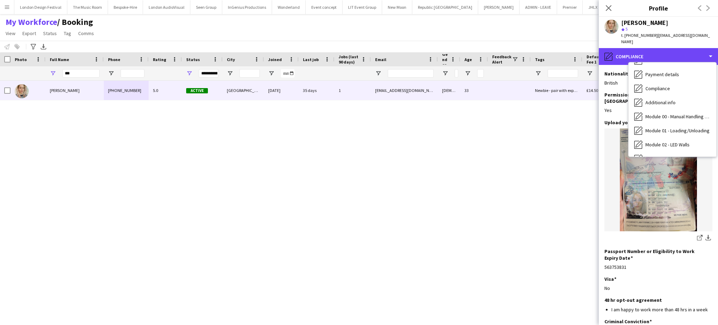
scroll to position [0, 0]
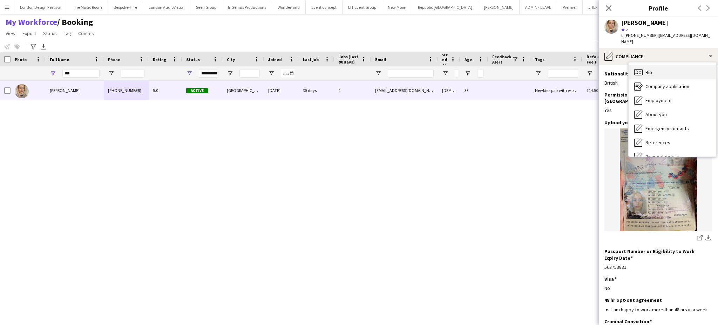
click at [675, 65] on div "Bio Bio" at bounding box center [673, 72] width 88 height 14
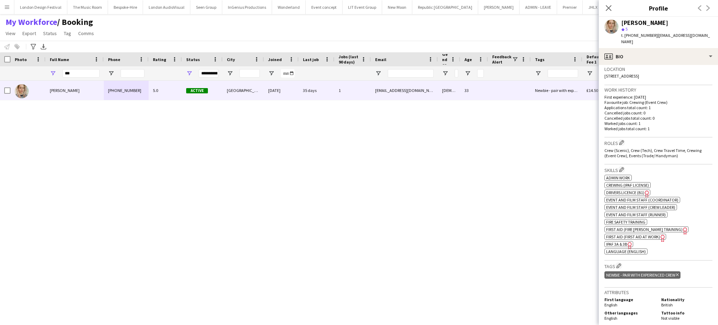
scroll to position [156, 0]
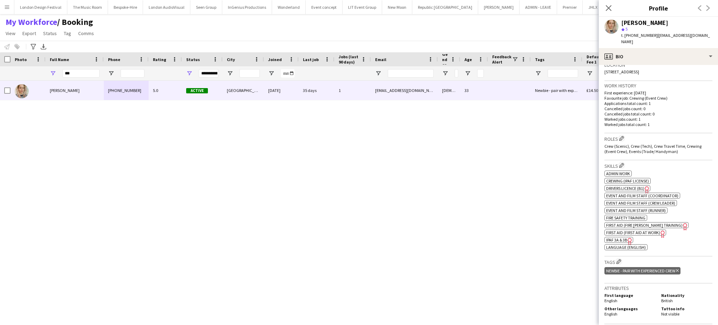
click at [637, 186] on span "Drivers Licence (B1)" at bounding box center [625, 188] width 38 height 5
click at [626, 237] on icon "Freelancer has uploaded a photo validation of skill. Click to see" at bounding box center [629, 240] width 7 height 7
click at [625, 237] on span "IPAF 3A & 3B" at bounding box center [616, 239] width 21 height 5
click at [687, 54] on div "profile Bio" at bounding box center [658, 56] width 119 height 17
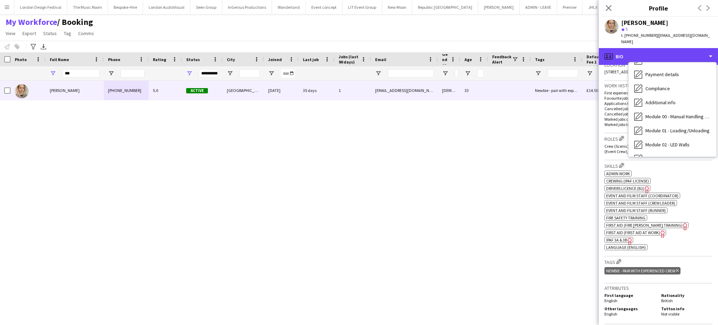
scroll to position [150, 0]
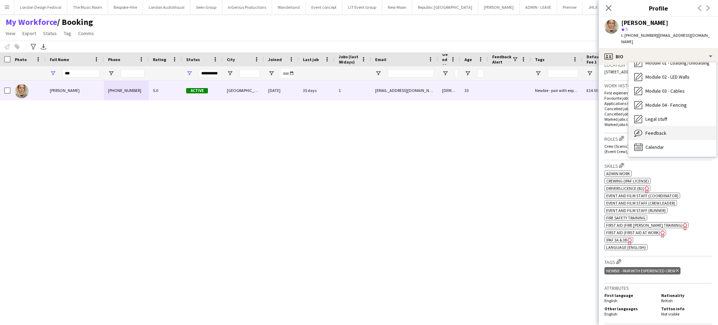
click at [679, 127] on div "Feedback Feedback" at bounding box center [673, 133] width 88 height 14
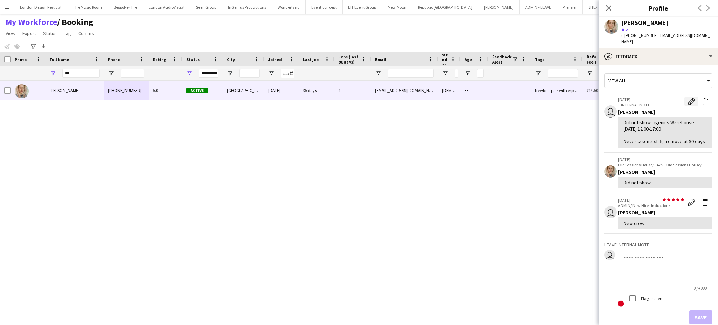
click at [688, 98] on app-icon "Edit internal note" at bounding box center [691, 101] width 7 height 7
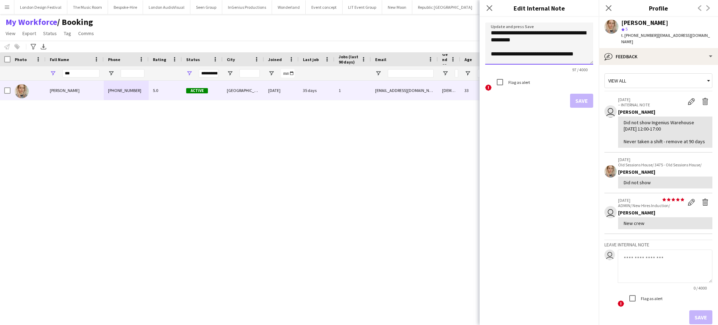
click at [489, 34] on textarea "**********" at bounding box center [539, 43] width 108 height 42
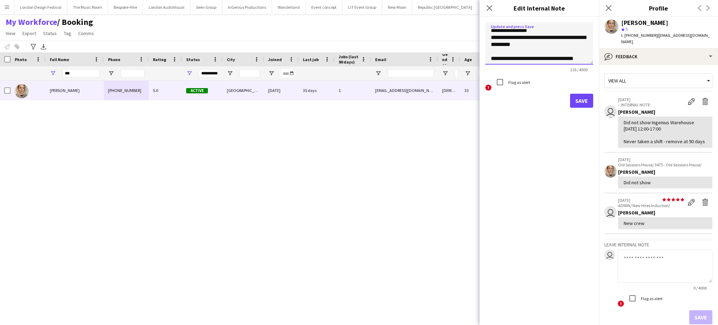
scroll to position [3, 0]
type textarea "**********"
click at [581, 99] on button "Save" at bounding box center [581, 101] width 23 height 14
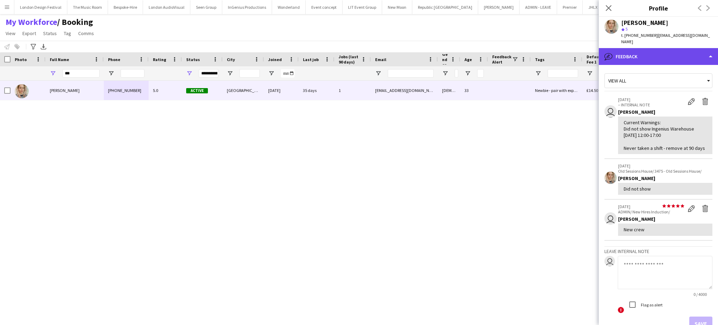
click at [698, 48] on div "bubble-pencil Feedback" at bounding box center [658, 56] width 119 height 17
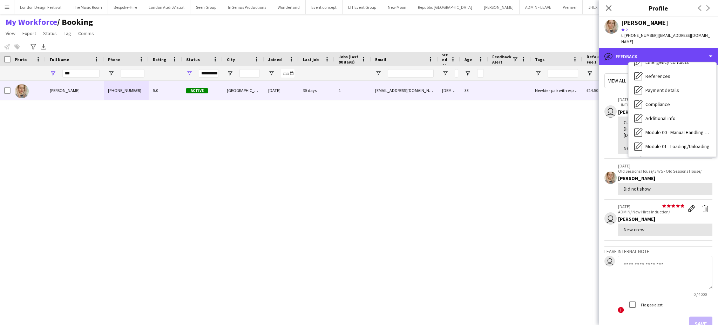
scroll to position [0, 0]
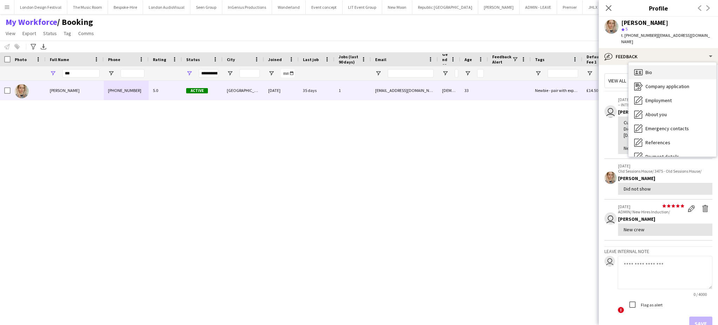
click at [678, 69] on div "Bio Bio" at bounding box center [673, 72] width 88 height 14
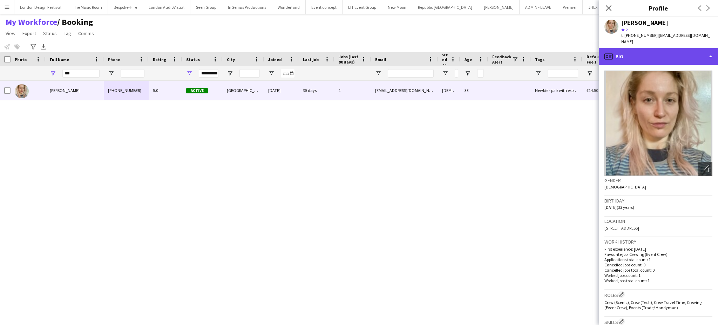
click at [686, 50] on div "profile Bio" at bounding box center [658, 56] width 119 height 17
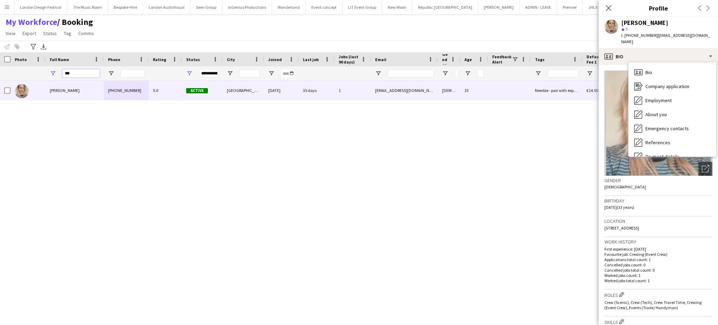
click at [76, 75] on input "***" at bounding box center [80, 73] width 37 height 8
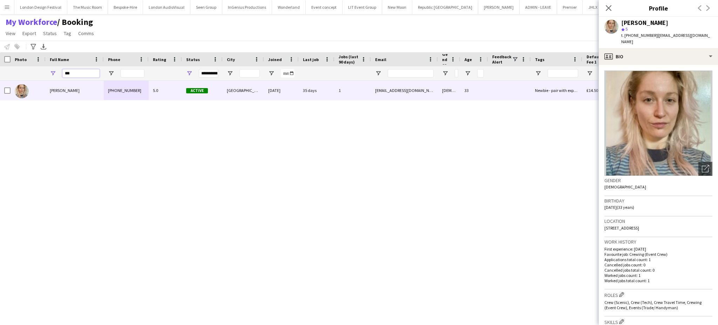
click at [76, 75] on input "***" at bounding box center [80, 73] width 37 height 8
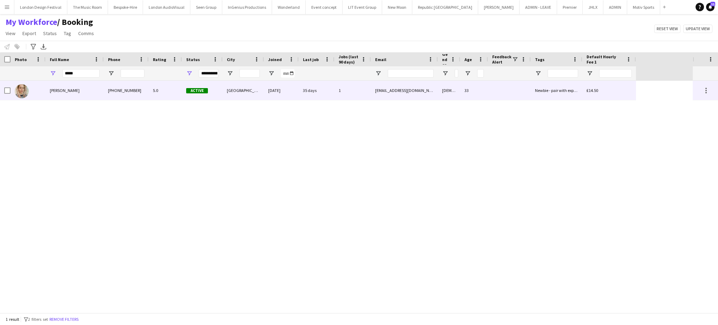
click at [80, 89] on span "Bryony Neylan-Francis" at bounding box center [65, 90] width 30 height 5
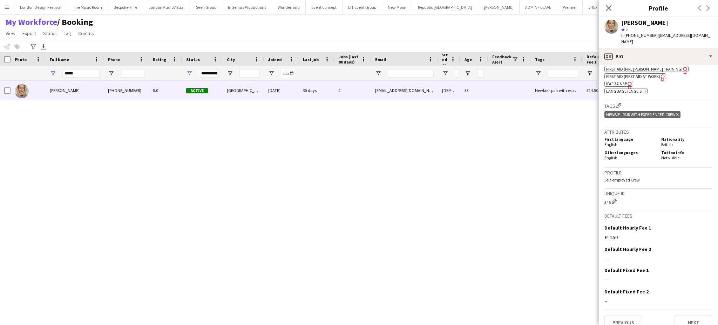
scroll to position [79, 0]
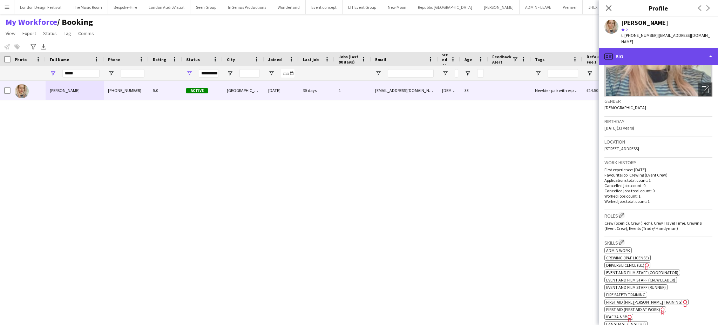
click at [697, 51] on div "profile Bio" at bounding box center [658, 56] width 119 height 17
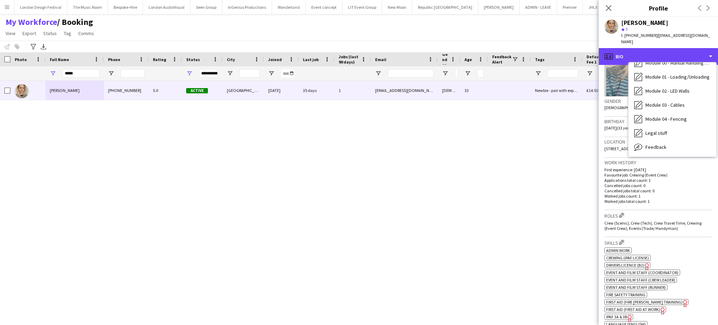
scroll to position [143, 0]
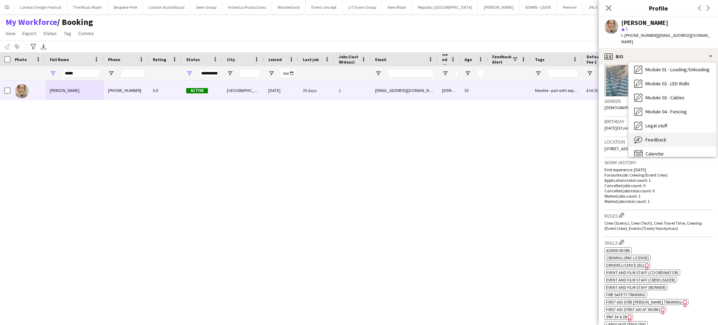
click at [683, 133] on div "Feedback Feedback" at bounding box center [673, 140] width 88 height 14
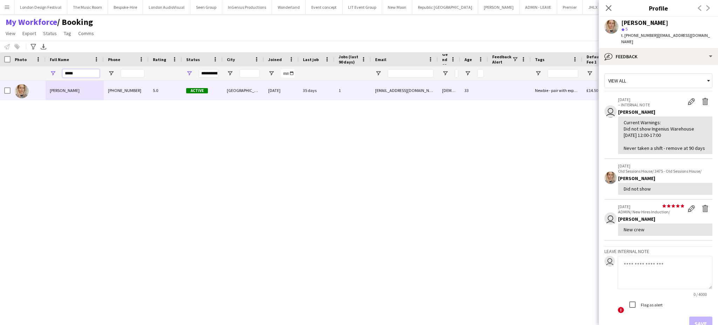
click at [85, 71] on input "*****" at bounding box center [80, 73] width 37 height 8
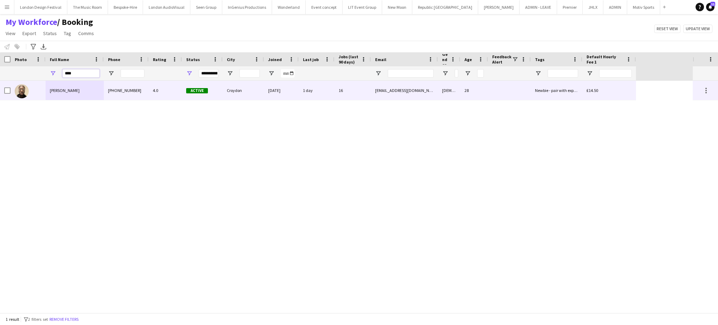
type input "****"
click at [80, 90] on span "[PERSON_NAME]" at bounding box center [65, 90] width 30 height 5
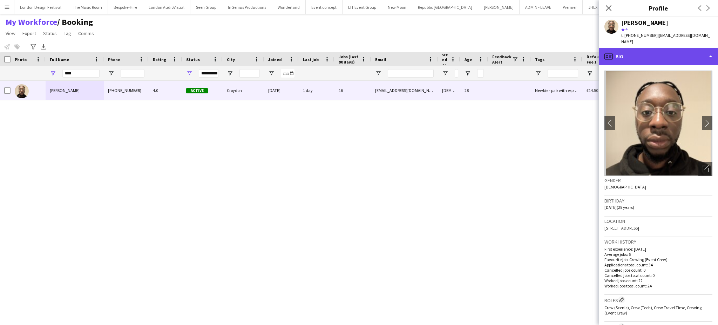
click at [707, 49] on div "profile Bio" at bounding box center [658, 56] width 119 height 17
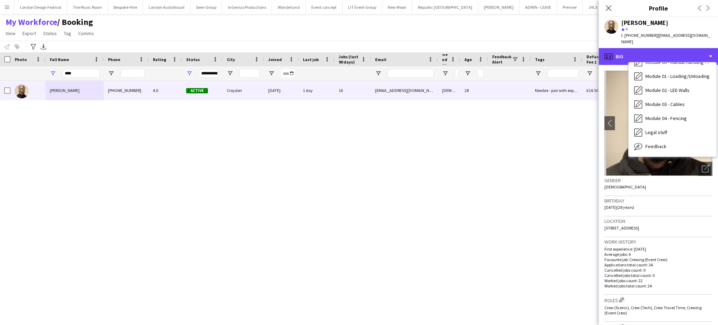
scroll to position [150, 0]
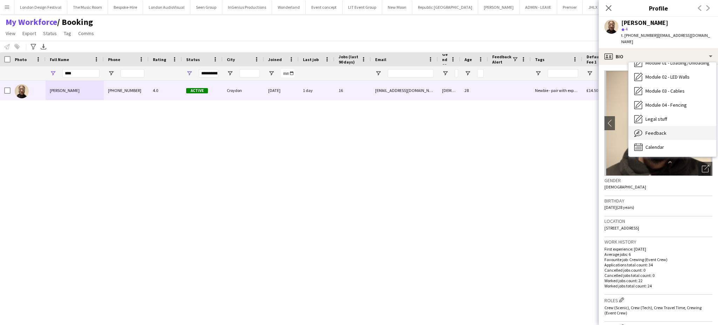
click at [676, 127] on div "Feedback Feedback" at bounding box center [673, 133] width 88 height 14
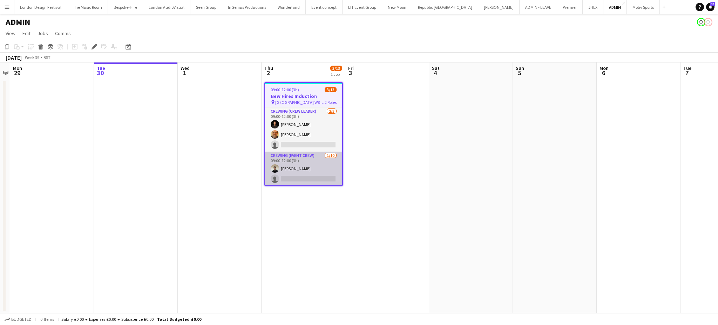
click at [305, 176] on app-card-role "Crewing (Event Crew) [DATE] 09:00-12:00 (3h) [PERSON_NAME] single-neutral-actio…" at bounding box center [303, 209] width 77 height 115
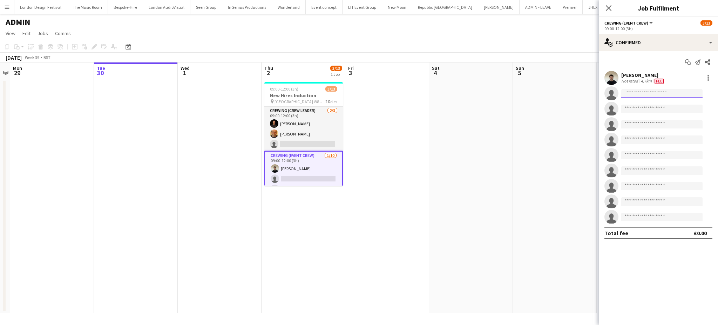
click at [636, 92] on input at bounding box center [661, 93] width 81 height 8
type input "*****"
click at [647, 108] on span "[EMAIL_ADDRESS][DOMAIN_NAME]" at bounding box center [662, 109] width 70 height 6
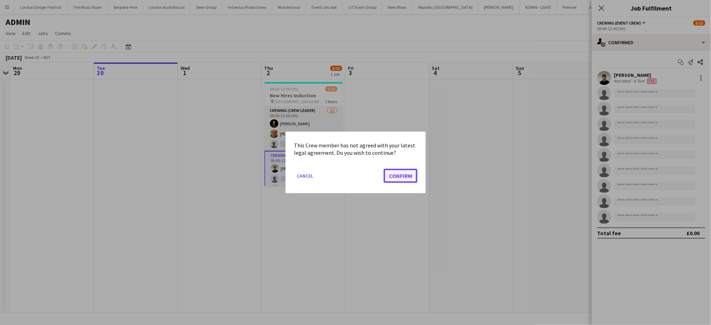
click at [397, 175] on button "Confirm" at bounding box center [401, 176] width 34 height 14
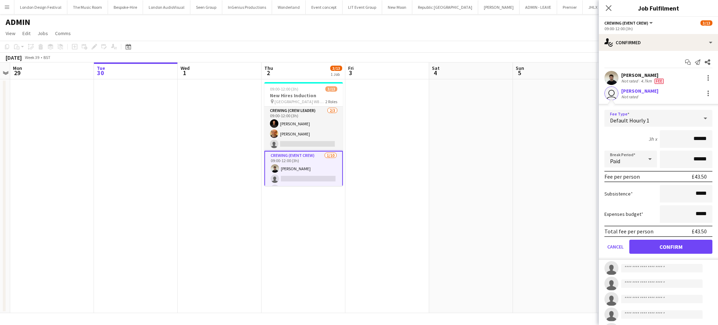
click at [666, 113] on div "Default Hourly 1" at bounding box center [652, 118] width 94 height 17
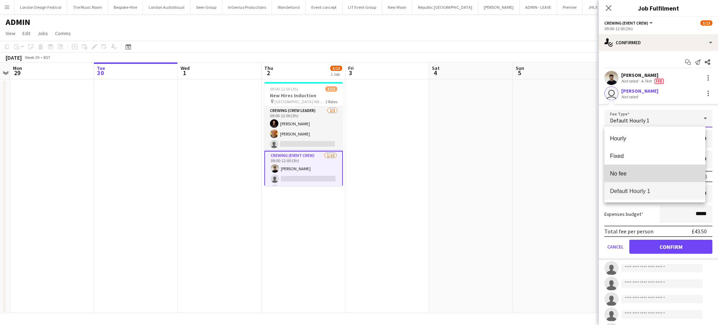
click at [630, 173] on span "No fee" at bounding box center [655, 173] width 90 height 7
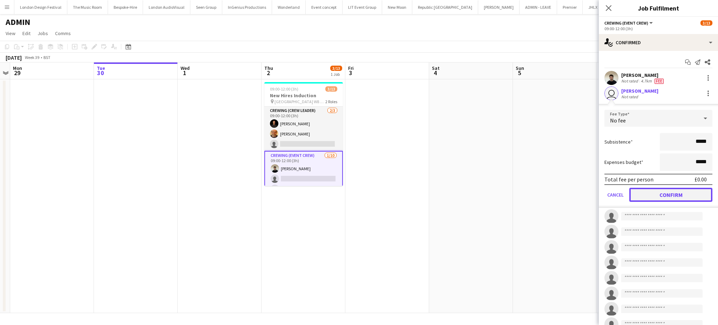
click at [686, 193] on button "Confirm" at bounding box center [671, 195] width 83 height 14
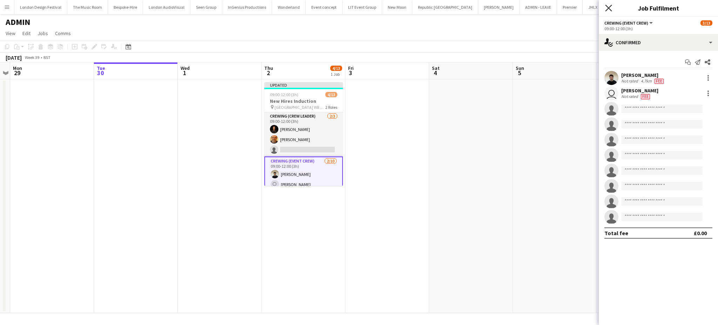
click at [610, 6] on icon at bounding box center [608, 8] width 7 height 7
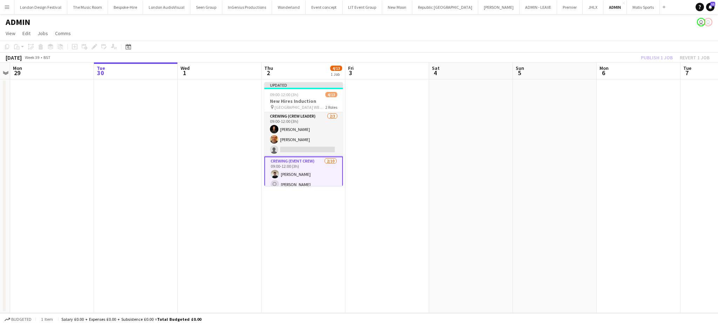
click at [641, 49] on app-toolbar "Copy Paste Paste Ctrl+V Paste with crew Ctrl+Shift+V Paste linked Job Delete Gr…" at bounding box center [359, 47] width 718 height 12
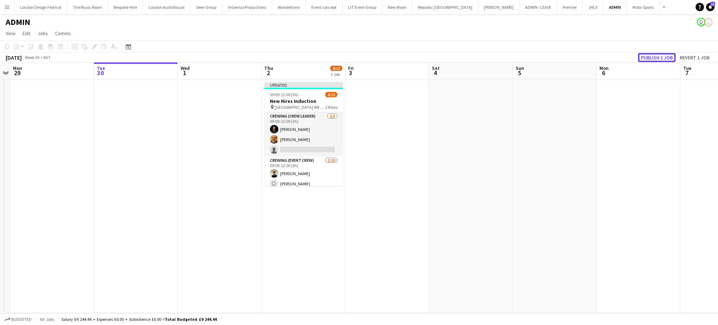
click at [647, 55] on button "Publish 1 job" at bounding box center [657, 57] width 38 height 9
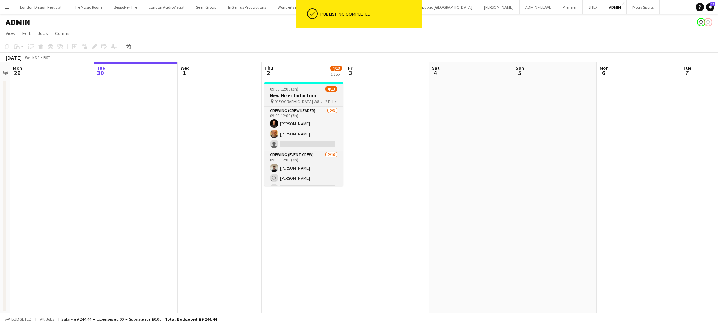
click at [292, 99] on span "Kensington Central Library W8 7RX" at bounding box center [300, 101] width 51 height 5
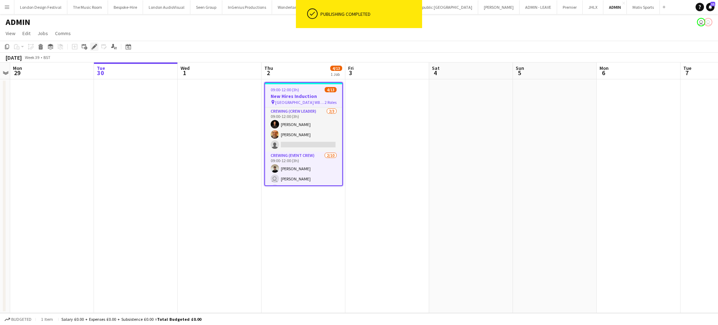
click at [95, 48] on icon "Edit" at bounding box center [95, 47] width 6 height 6
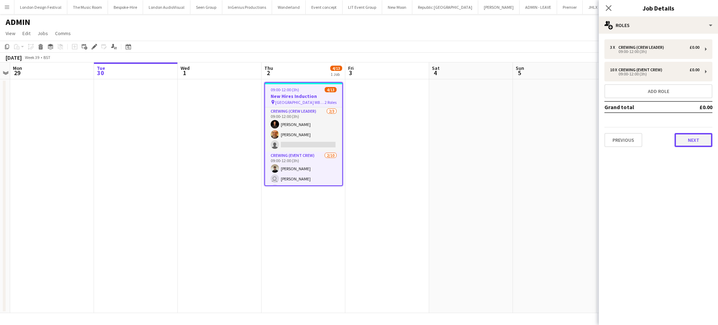
click at [685, 139] on button "Next" at bounding box center [694, 140] width 38 height 14
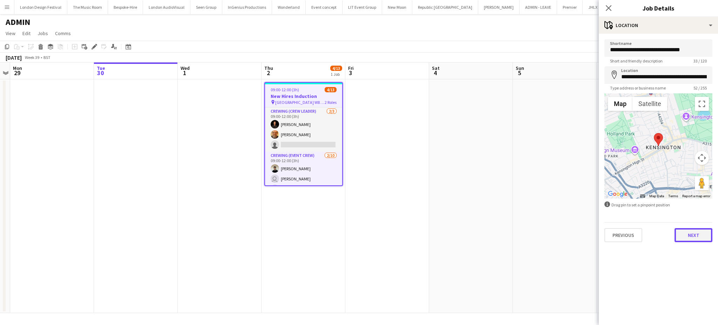
click at [690, 237] on button "Next" at bounding box center [694, 235] width 38 height 14
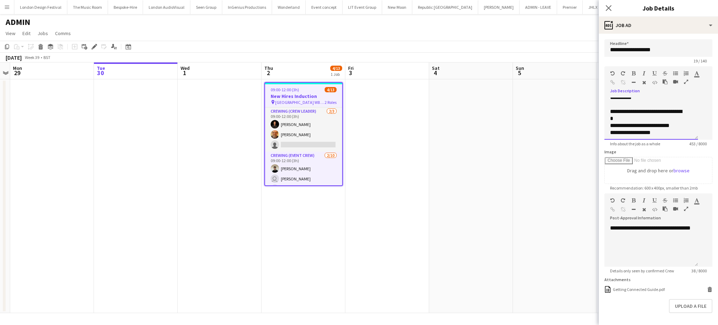
scroll to position [124, 0]
click at [610, 11] on icon "Close pop-in" at bounding box center [608, 8] width 7 height 7
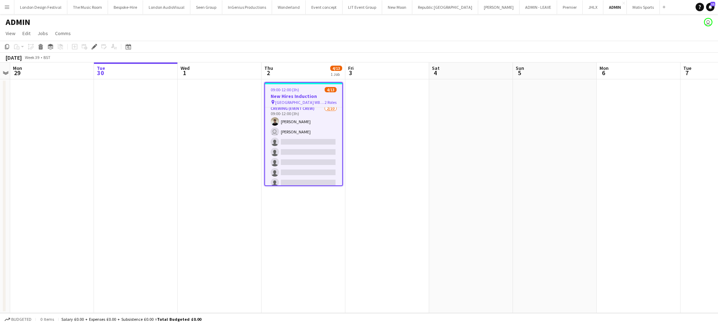
scroll to position [45, 0]
click at [8, 5] on app-icon "Menu" at bounding box center [7, 7] width 6 height 6
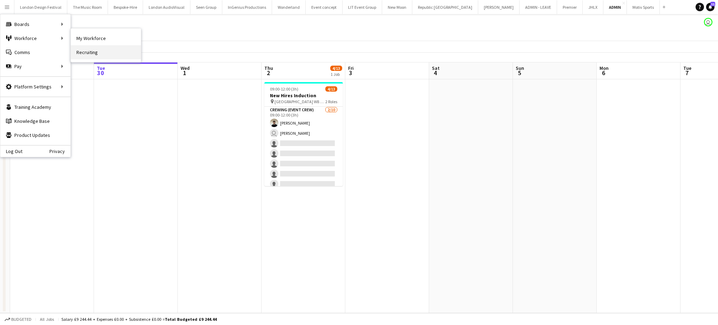
click at [105, 53] on link "Recruiting" at bounding box center [106, 52] width 70 height 14
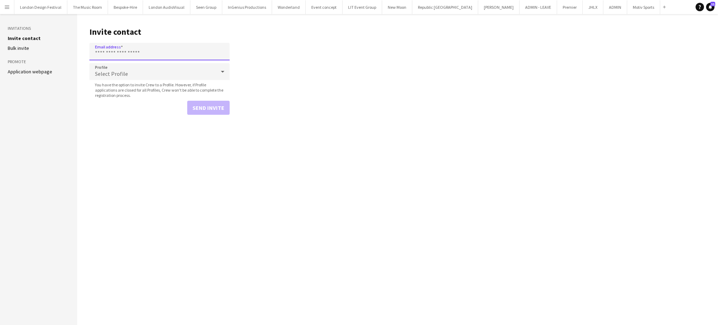
click at [155, 48] on input "Email address" at bounding box center [159, 52] width 140 height 18
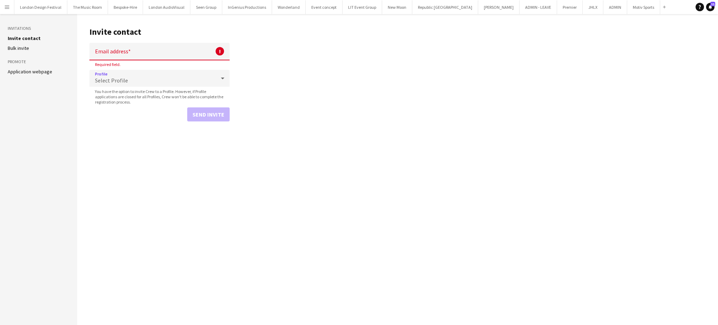
click at [137, 81] on div "Select Profile" at bounding box center [152, 78] width 126 height 17
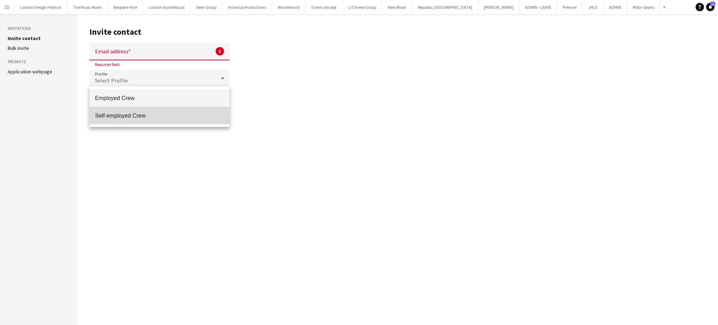
click at [134, 116] on span "Self-employed Crew" at bounding box center [159, 115] width 129 height 7
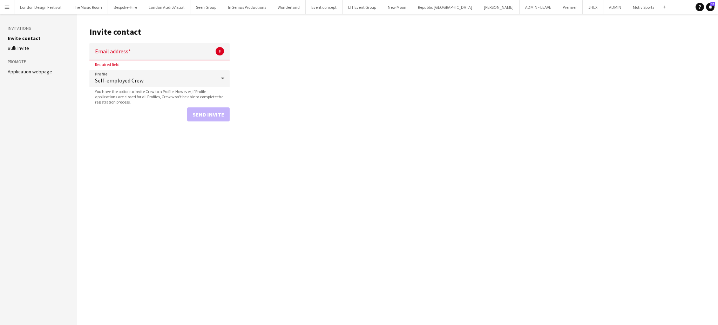
click at [6, 5] on app-icon "Menu" at bounding box center [7, 7] width 6 height 6
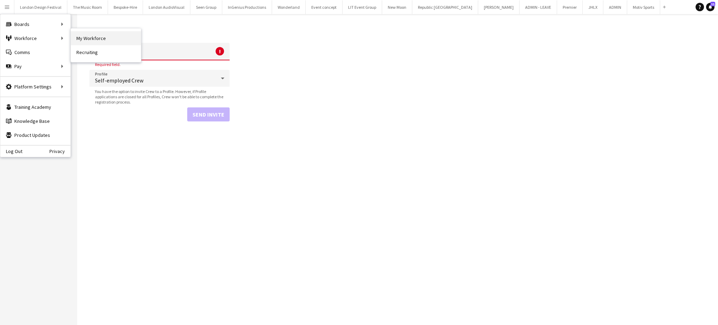
click at [79, 36] on link "My Workforce" at bounding box center [106, 38] width 70 height 14
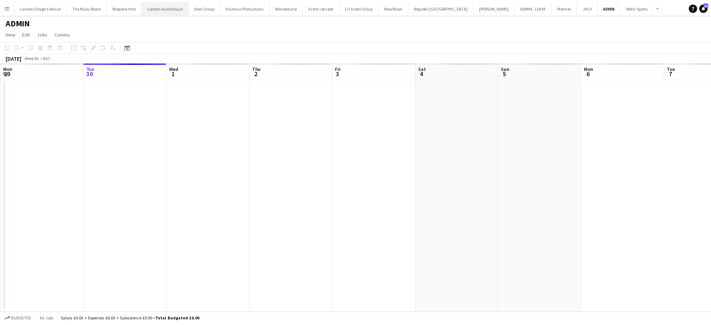
scroll to position [0, 241]
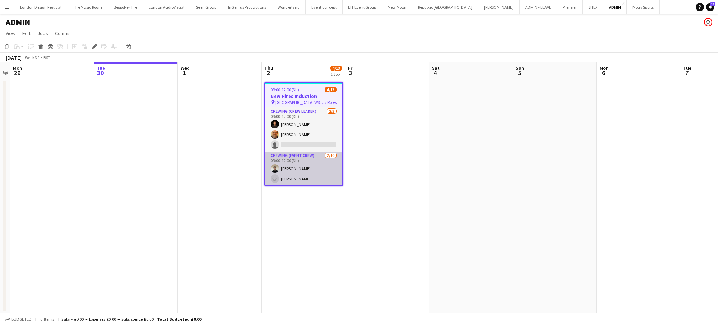
click at [320, 172] on app-card-role "Crewing (Event Crew) 2/10 09:00-12:00 (3h) Daniel Morton user Nazim Aouadi sing…" at bounding box center [303, 209] width 77 height 115
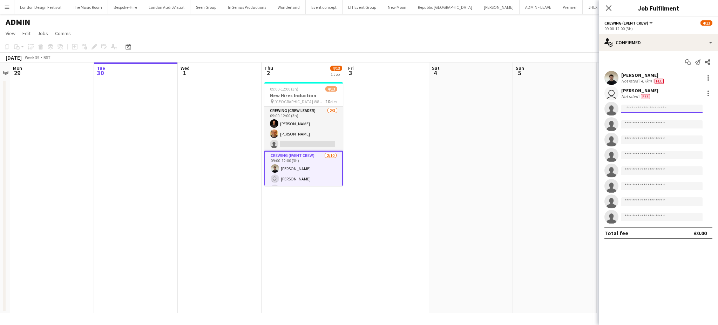
click at [665, 109] on input at bounding box center [661, 109] width 81 height 8
type input "******"
click at [605, 8] on icon "Close pop-in" at bounding box center [608, 8] width 7 height 7
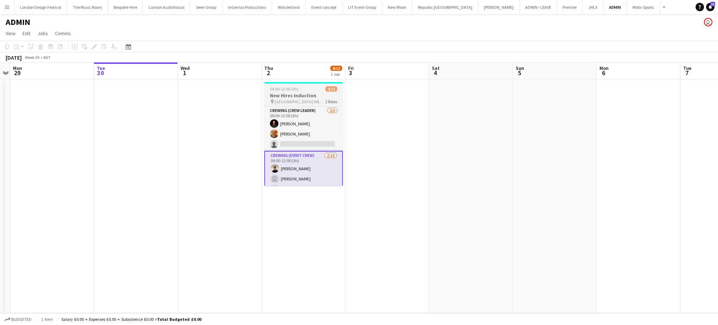
click at [298, 96] on h3 "New Hires Induction" at bounding box center [303, 95] width 79 height 6
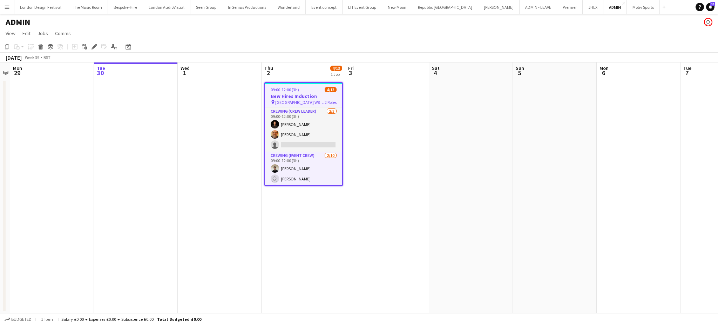
click at [293, 218] on app-date-cell "09:00-12:00 (3h) 4/13 New Hires Induction pin Kensington Central Library W8 7RX…" at bounding box center [304, 196] width 84 height 234
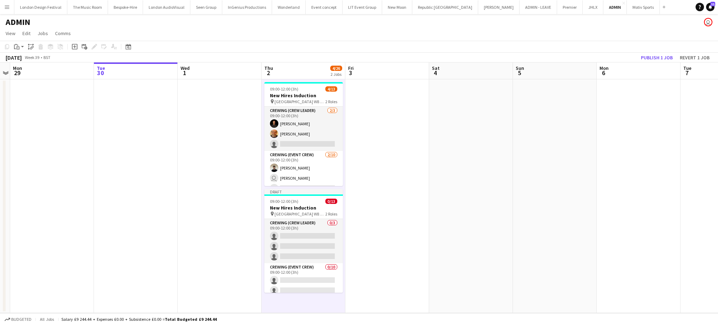
click at [304, 304] on app-date-cell "09:00-12:00 (3h) 4/13 New Hires Induction pin Kensington Central Library W8 7RX…" at bounding box center [304, 196] width 84 height 234
click at [319, 305] on app-date-cell "09:00-12:00 (3h) 4/13 New Hires Induction pin Kensington Central Library W8 7RX…" at bounding box center [304, 196] width 84 height 234
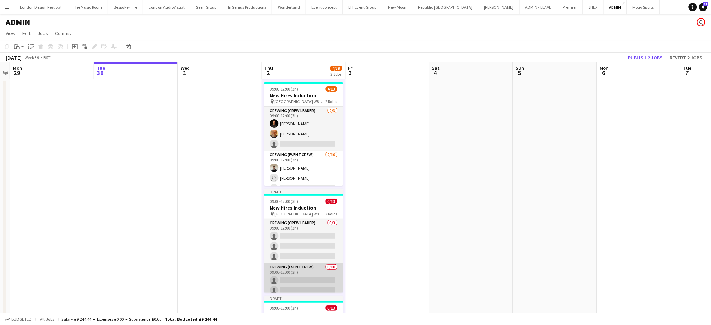
click at [297, 277] on app-card-role "Crewing (Event Crew) 0/10 09:00-12:00 (3h) single-neutral-actions single-neutra…" at bounding box center [303, 320] width 79 height 115
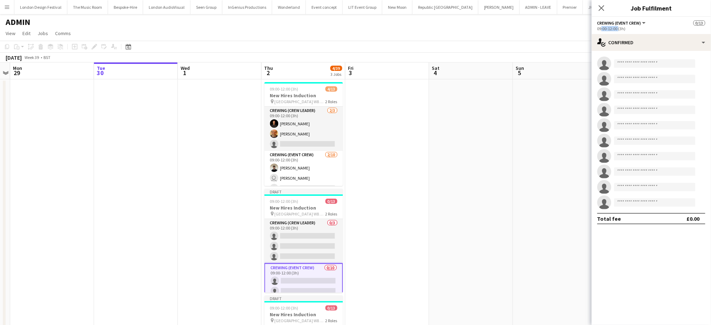
drag, startPoint x: 599, startPoint y: 27, endPoint x: 618, endPoint y: 29, distance: 18.6
click at [618, 29] on div "09:00-12:00 (3h)" at bounding box center [651, 28] width 108 height 5
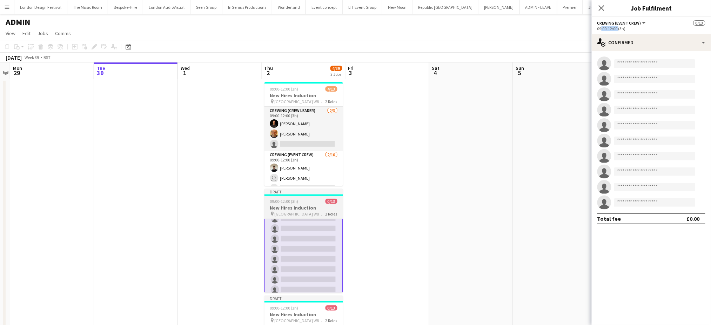
scroll to position [63, 0]
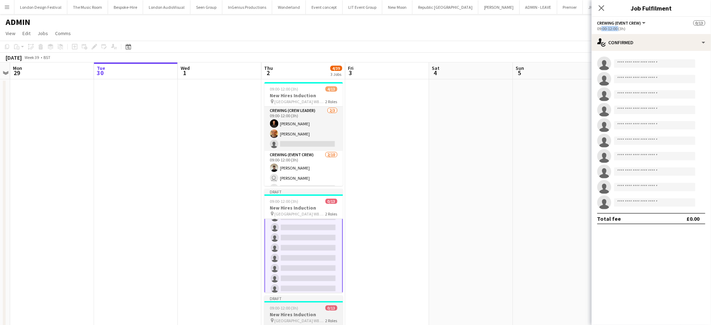
click at [289, 315] on h3 "New Hires Induction" at bounding box center [303, 314] width 79 height 6
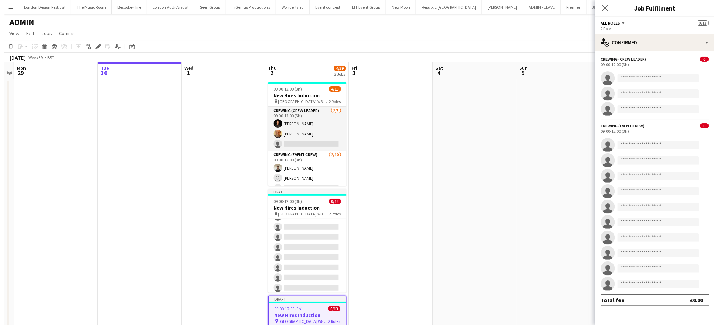
scroll to position [63, 0]
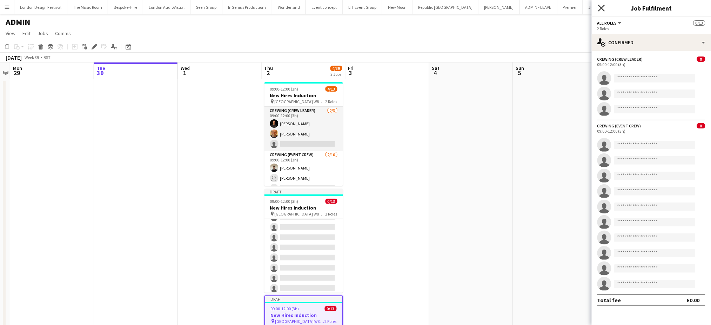
click at [603, 8] on icon "Close pop-in" at bounding box center [601, 8] width 7 height 7
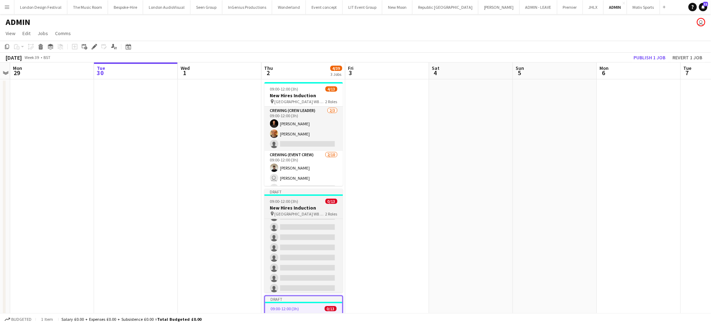
click at [299, 202] on div "09:00-12:00 (3h) 0/13" at bounding box center [303, 201] width 79 height 5
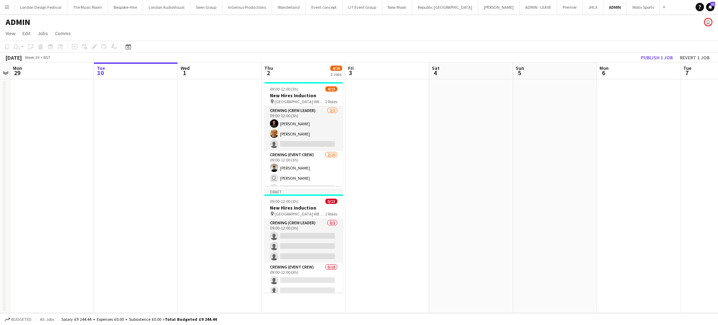
click at [299, 202] on div "09:00-12:00 (3h) 0/13" at bounding box center [303, 201] width 79 height 5
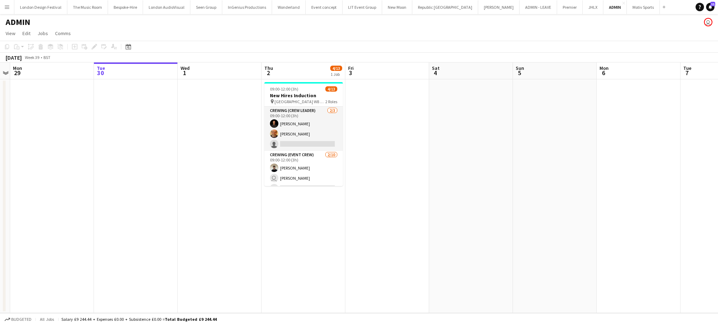
click at [299, 211] on app-date-cell "09:00-12:00 (3h) 4/13 New Hires Induction pin Kensington Central Library W8 7RX…" at bounding box center [304, 196] width 84 height 234
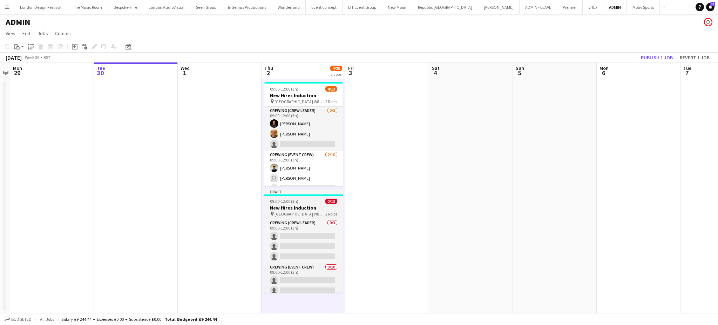
click at [288, 202] on span "09:00-12:00 (3h)" at bounding box center [284, 201] width 28 height 5
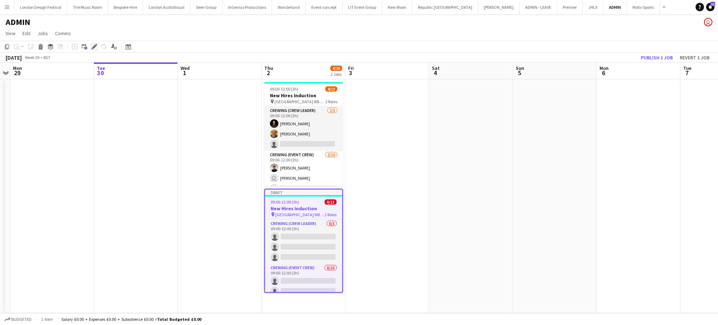
click at [93, 47] on icon at bounding box center [94, 47] width 4 height 4
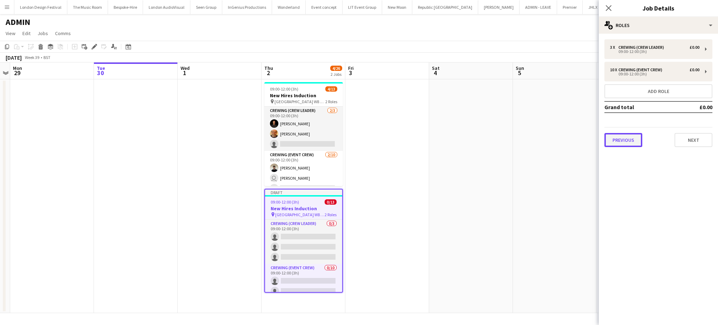
click at [631, 137] on button "Previous" at bounding box center [624, 140] width 38 height 14
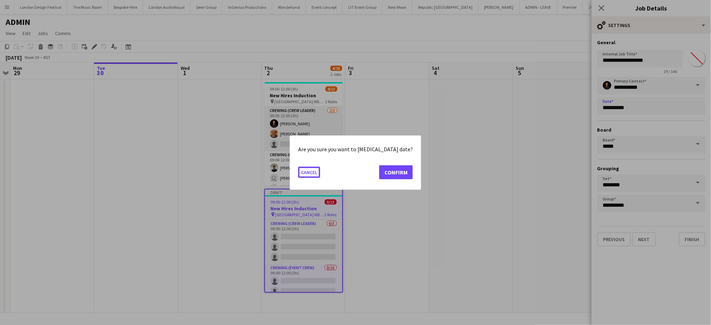
click at [670, 104] on body "Menu Boards Boards Boards All jobs Status Workforce Workforce My Workforce Recr…" at bounding box center [355, 162] width 711 height 325
click at [382, 173] on button "Confirm" at bounding box center [396, 172] width 34 height 14
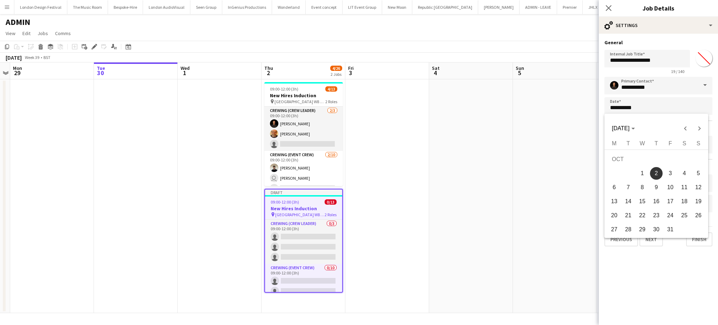
click at [672, 173] on span "3" at bounding box center [670, 173] width 13 height 13
type input "**********"
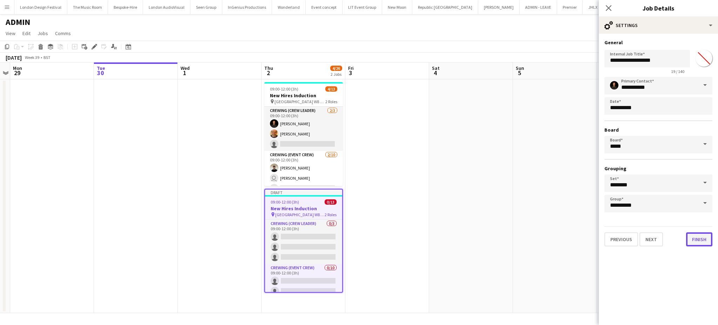
click at [692, 236] on button "Finish" at bounding box center [699, 239] width 26 height 14
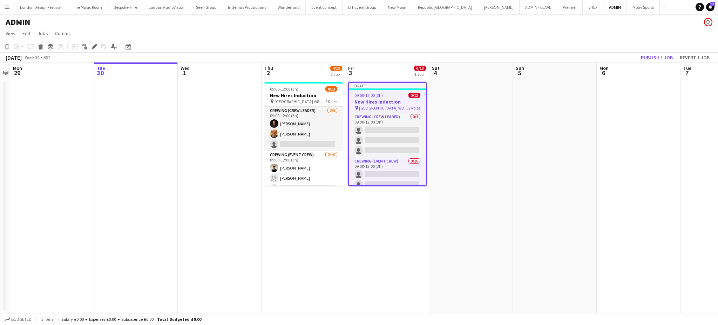
click at [384, 90] on app-job-card "Draft 09:00-12:00 (3h) 0/13 New Hires Induction pin Kensington Central Library …" at bounding box center [387, 134] width 79 height 104
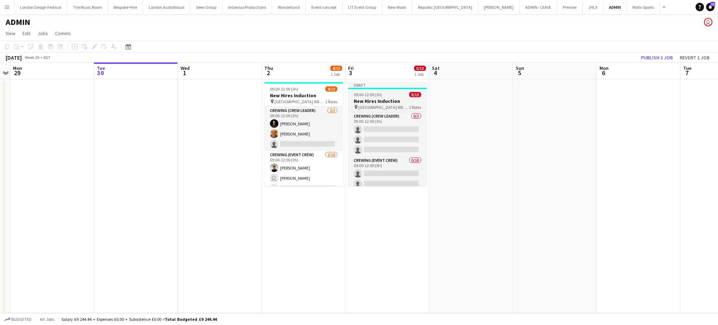
click at [379, 97] on span "09:00-12:00 (3h)" at bounding box center [368, 94] width 28 height 5
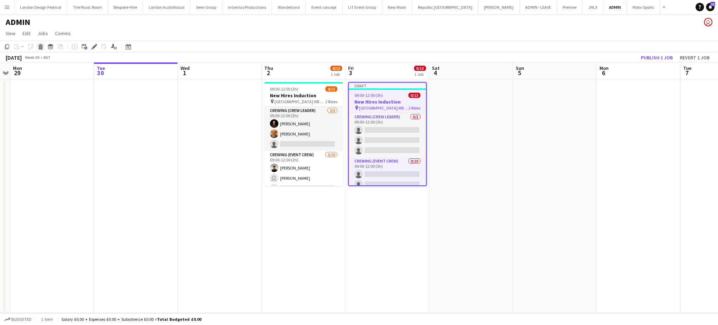
click at [39, 47] on icon at bounding box center [41, 48] width 4 height 4
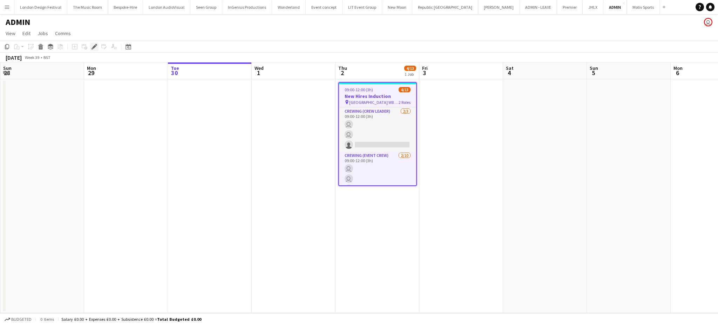
scroll to position [0, 241]
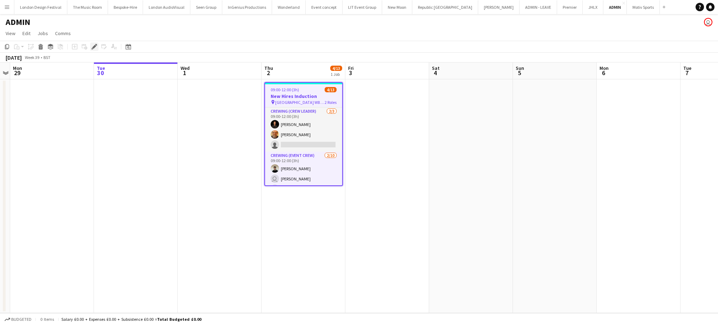
click at [94, 47] on icon "Edit" at bounding box center [95, 47] width 6 height 6
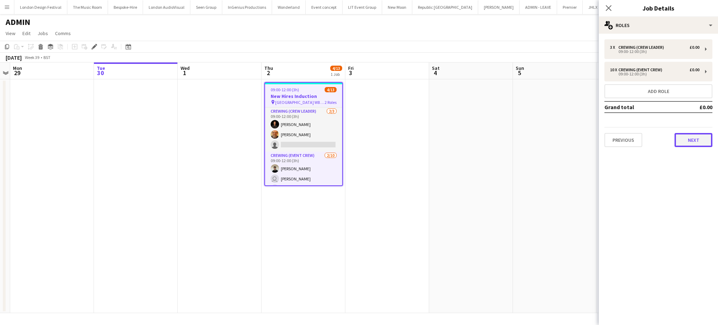
click at [690, 136] on button "Next" at bounding box center [694, 140] width 38 height 14
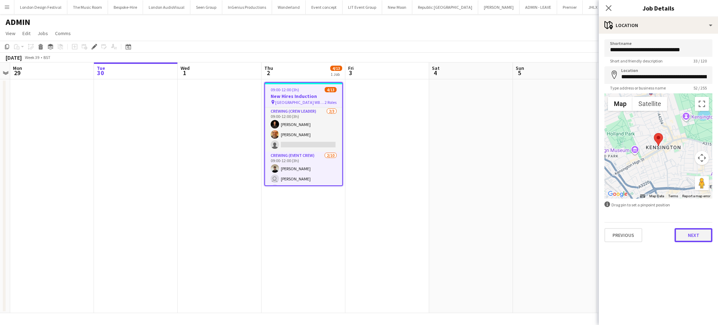
click at [694, 236] on button "Next" at bounding box center [694, 235] width 38 height 14
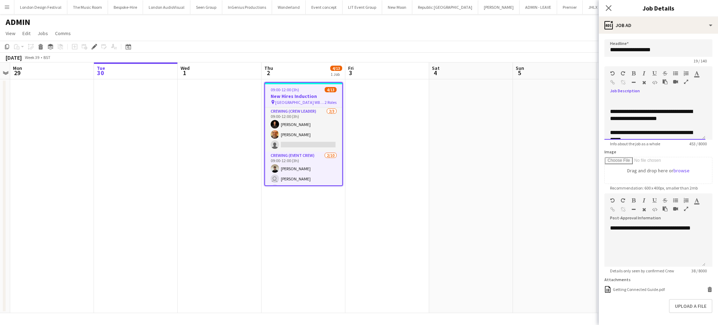
scroll to position [110, 0]
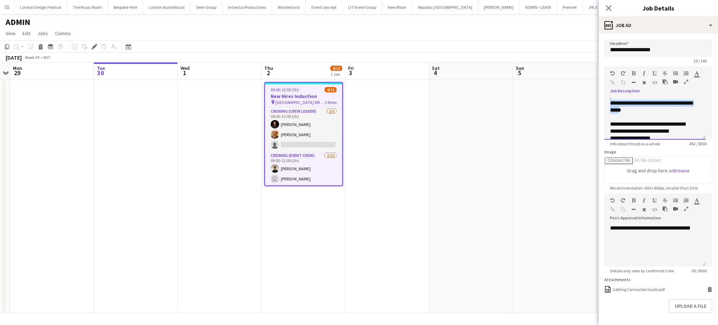
drag, startPoint x: 681, startPoint y: 104, endPoint x: 666, endPoint y: 103, distance: 15.1
click at [666, 103] on div "**********" at bounding box center [655, 119] width 101 height 42
click at [653, 115] on div "**********" at bounding box center [651, 108] width 82 height 14
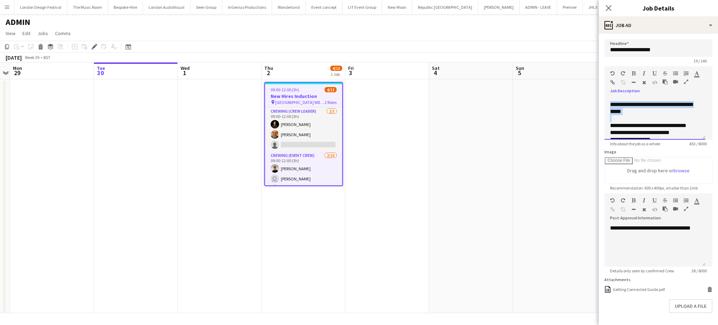
click at [653, 115] on div "**********" at bounding box center [651, 108] width 82 height 14
drag, startPoint x: 610, startPoint y: 120, endPoint x: 682, endPoint y: 120, distance: 71.9
click at [682, 120] on div "**********" at bounding box center [655, 119] width 101 height 42
copy div "**********"
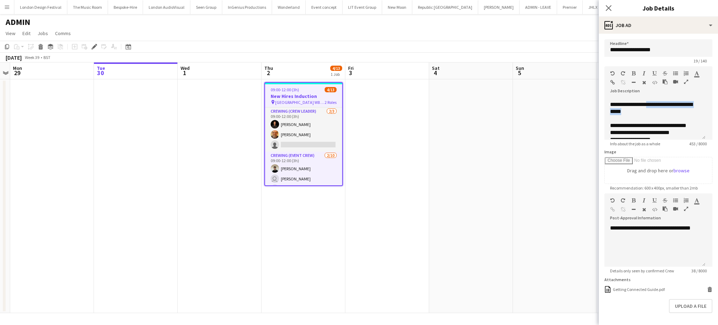
click at [7, 10] on button "Menu" at bounding box center [7, 7] width 14 height 14
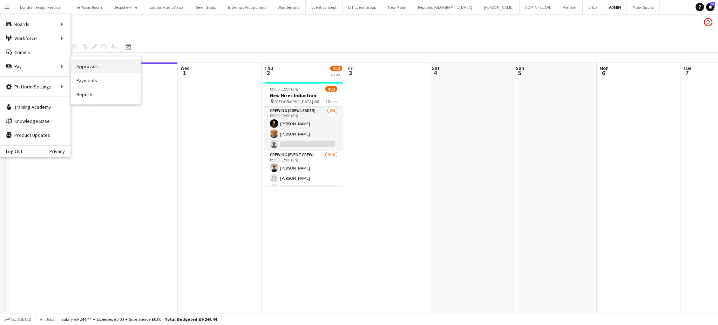
click at [86, 66] on link "Approvals" at bounding box center [106, 66] width 70 height 14
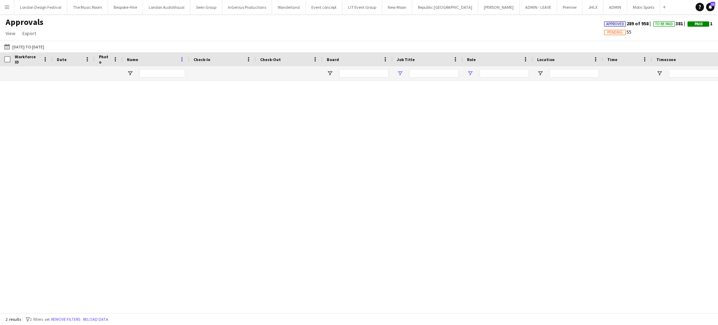
type input "****"
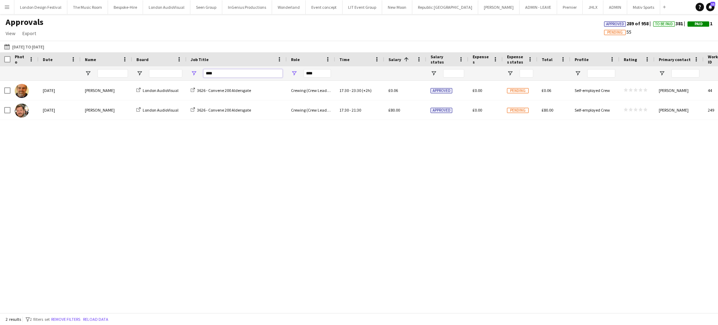
click at [222, 73] on input "****" at bounding box center [242, 73] width 79 height 8
click at [316, 73] on input "****" at bounding box center [317, 73] width 27 height 8
type input "*"
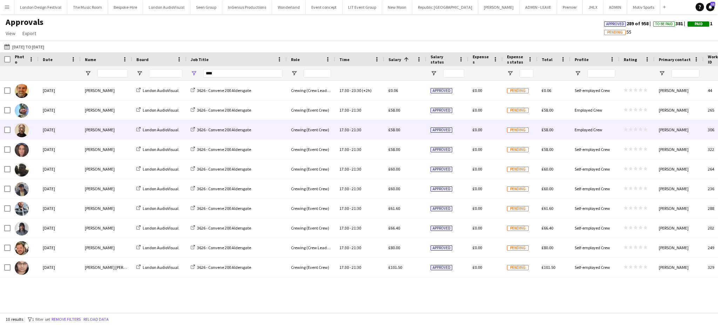
click at [328, 132] on div "Crewing (Event Crew)" at bounding box center [311, 129] width 48 height 19
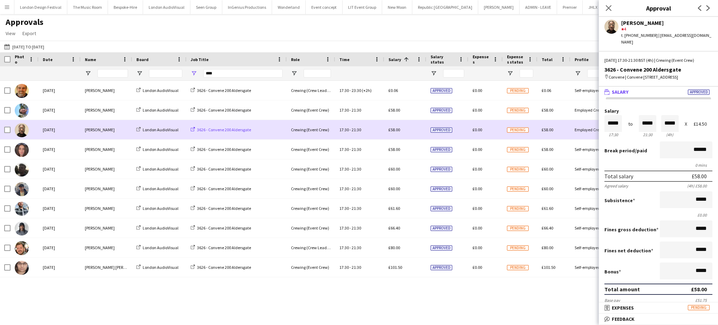
click at [240, 130] on span "3626 - Convene 200 Aldersgate" at bounding box center [224, 129] width 54 height 5
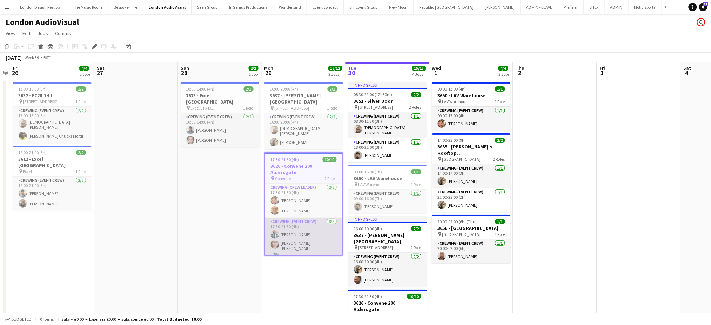
click at [319, 230] on app-card-role "Crewing (Event Crew) [DATE] 17:30-21:30 (4h) [PERSON_NAME] [PERSON_NAME] [PERSO…" at bounding box center [303, 265] width 77 height 97
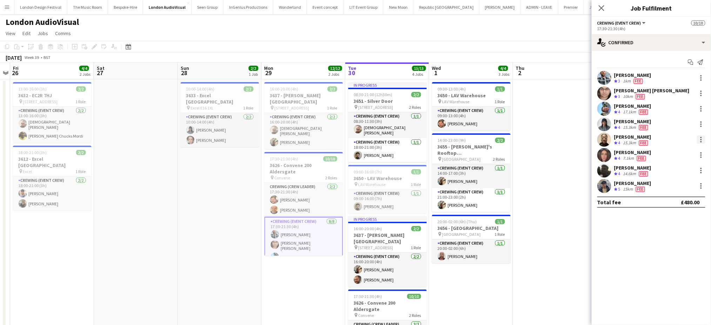
click at [703, 140] on div at bounding box center [701, 139] width 8 height 8
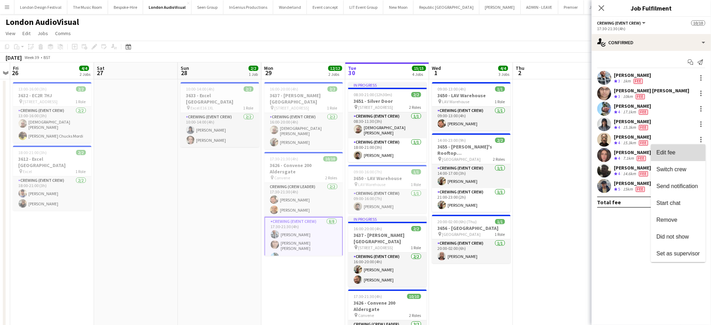
click at [681, 150] on span "Edit fee" at bounding box center [678, 152] width 43 height 6
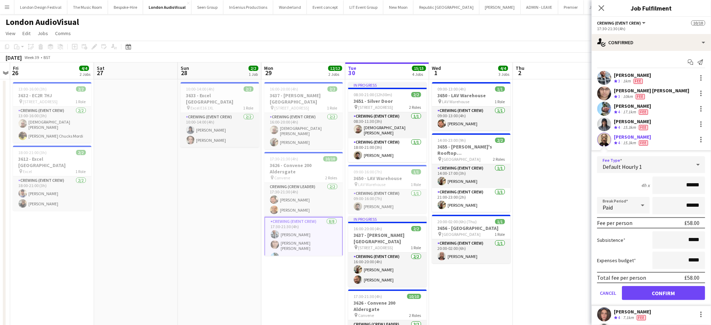
click at [660, 163] on div "Default Hourly 1" at bounding box center [644, 164] width 94 height 17
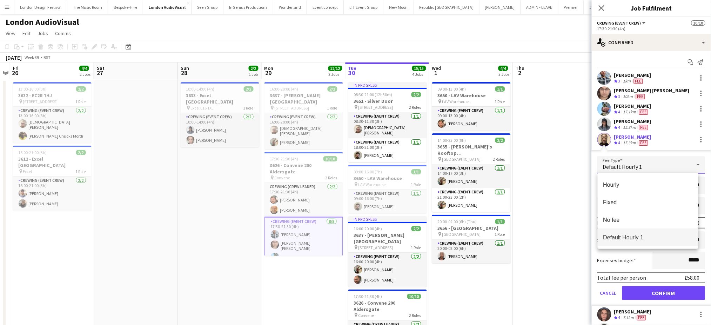
drag, startPoint x: 699, startPoint y: 189, endPoint x: 624, endPoint y: 103, distance: 114.3
click at [624, 103] on div at bounding box center [355, 162] width 711 height 325
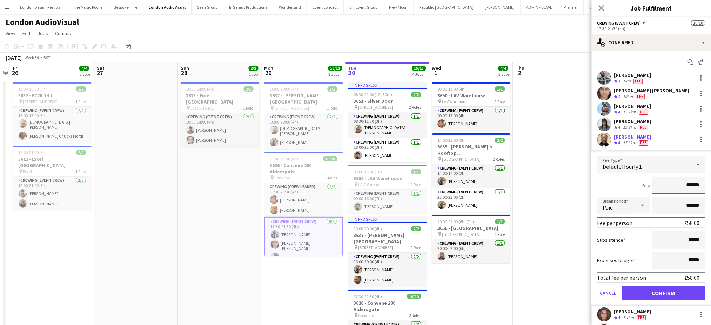
click at [678, 182] on input "******" at bounding box center [679, 185] width 53 height 18
click button "Confirm" at bounding box center [663, 293] width 83 height 14
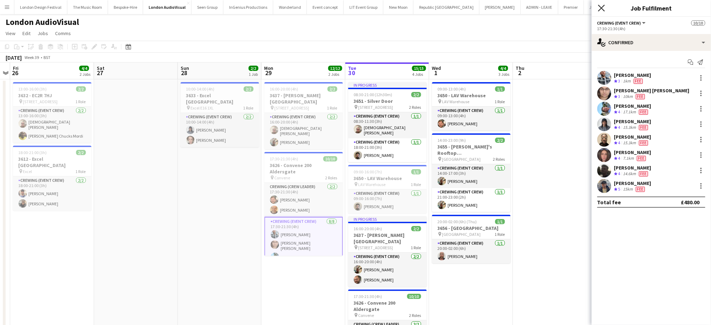
click at [599, 6] on icon "Close pop-in" at bounding box center [601, 8] width 7 height 7
